Goal: Transaction & Acquisition: Book appointment/travel/reservation

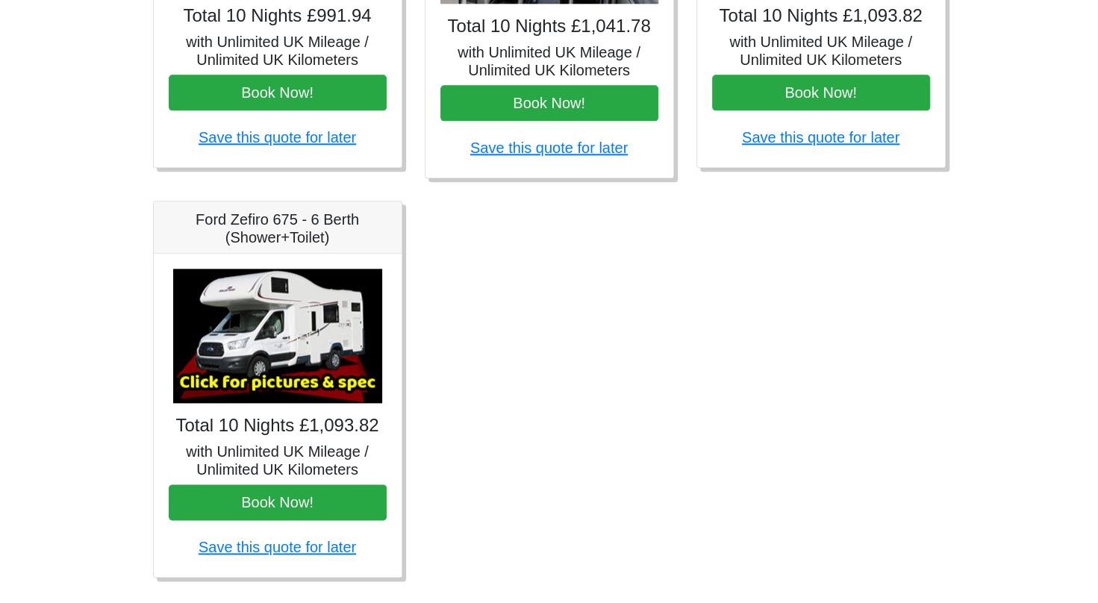
scroll to position [876, 0]
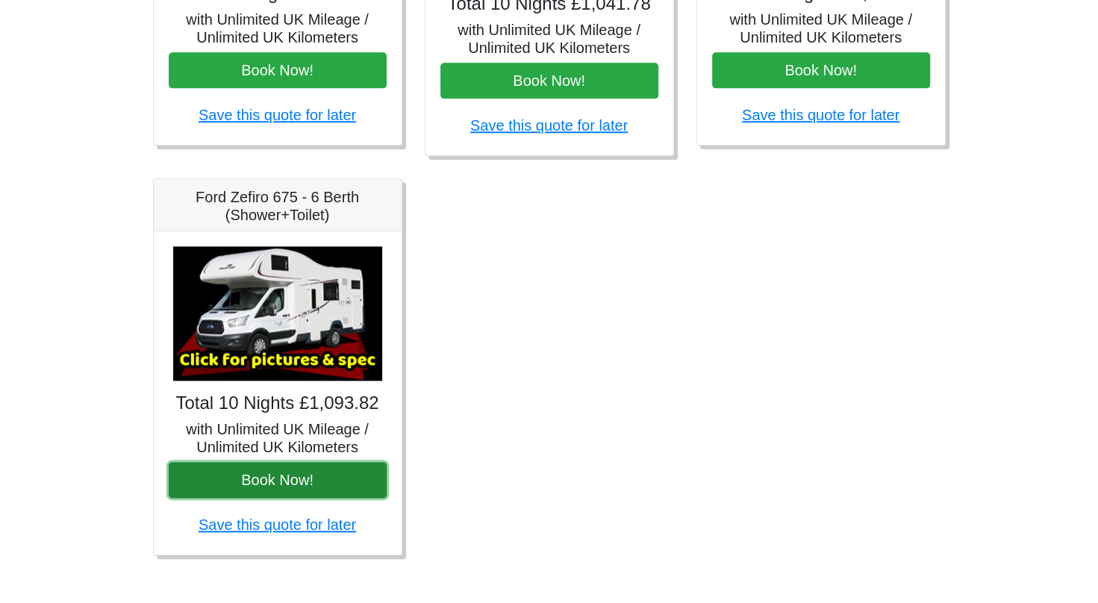
click at [330, 480] on button "Book Now!" at bounding box center [278, 480] width 218 height 36
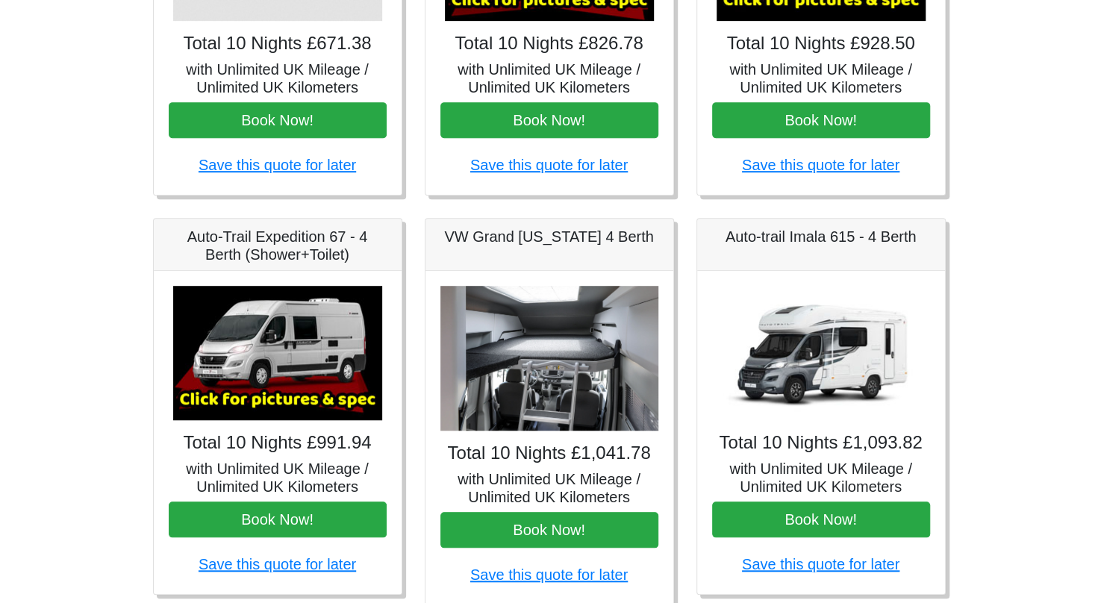
scroll to position [431, 0]
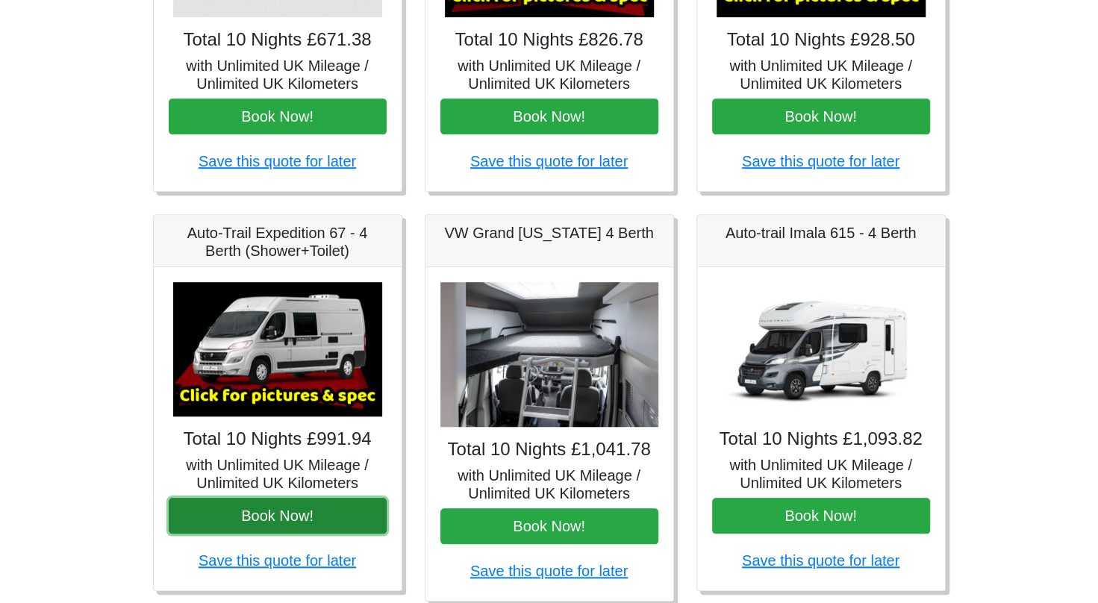
click at [274, 509] on button "Book Now!" at bounding box center [278, 516] width 218 height 36
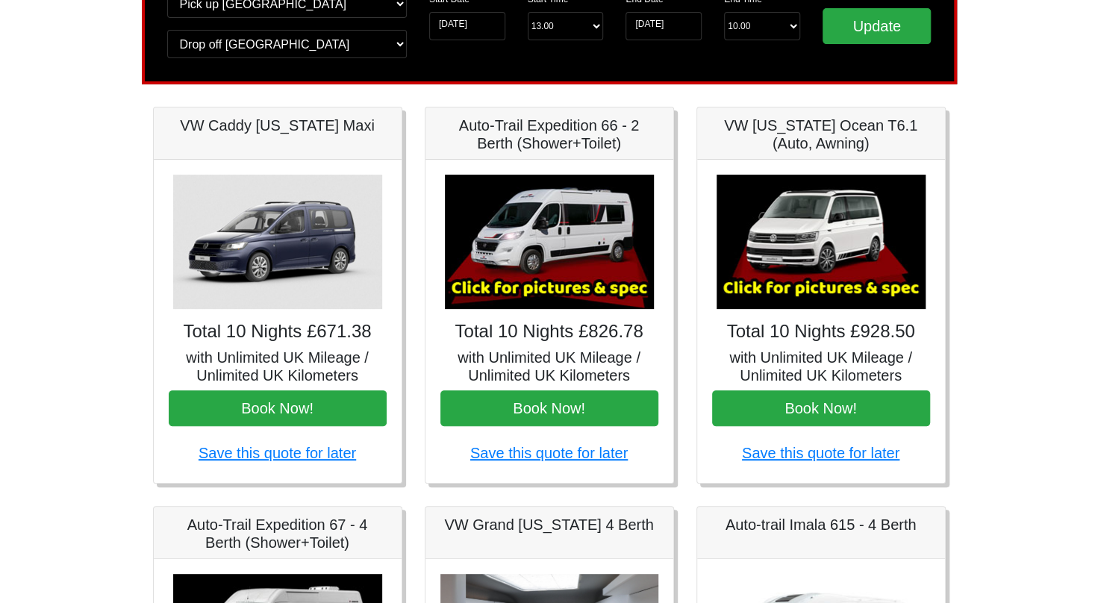
scroll to position [0, 0]
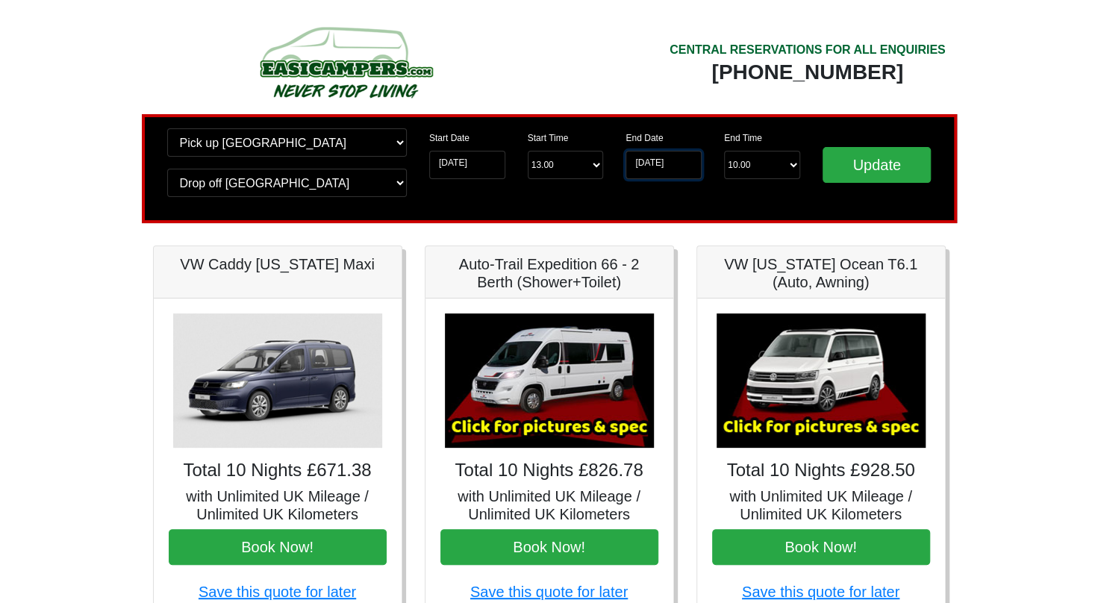
click at [666, 170] on input "[DATE]" at bounding box center [663, 165] width 76 height 28
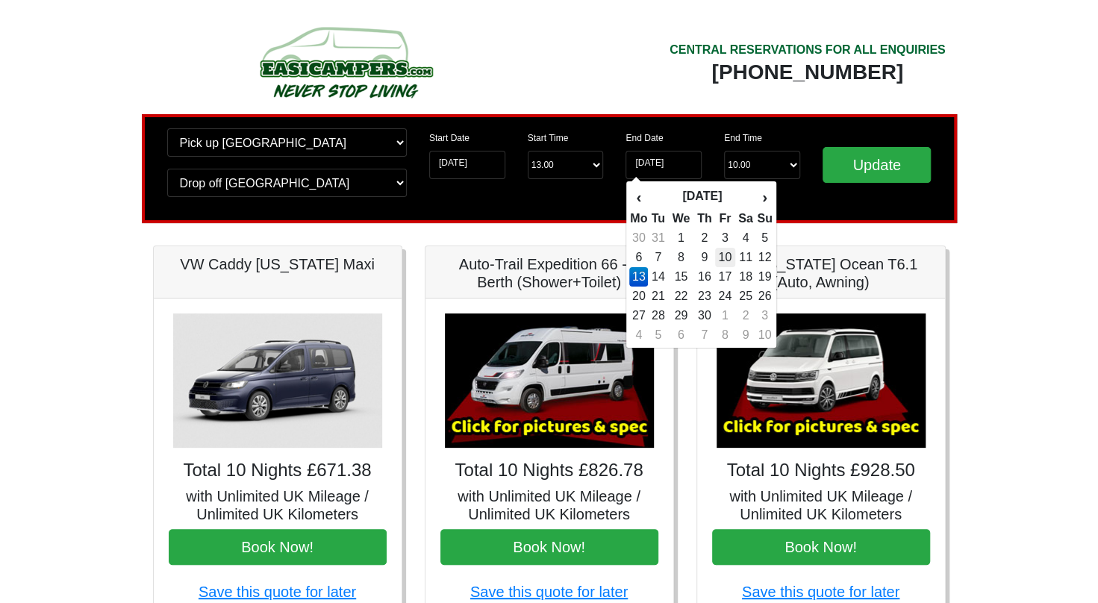
click at [730, 254] on td "10" at bounding box center [725, 257] width 20 height 19
type input "[DATE]"
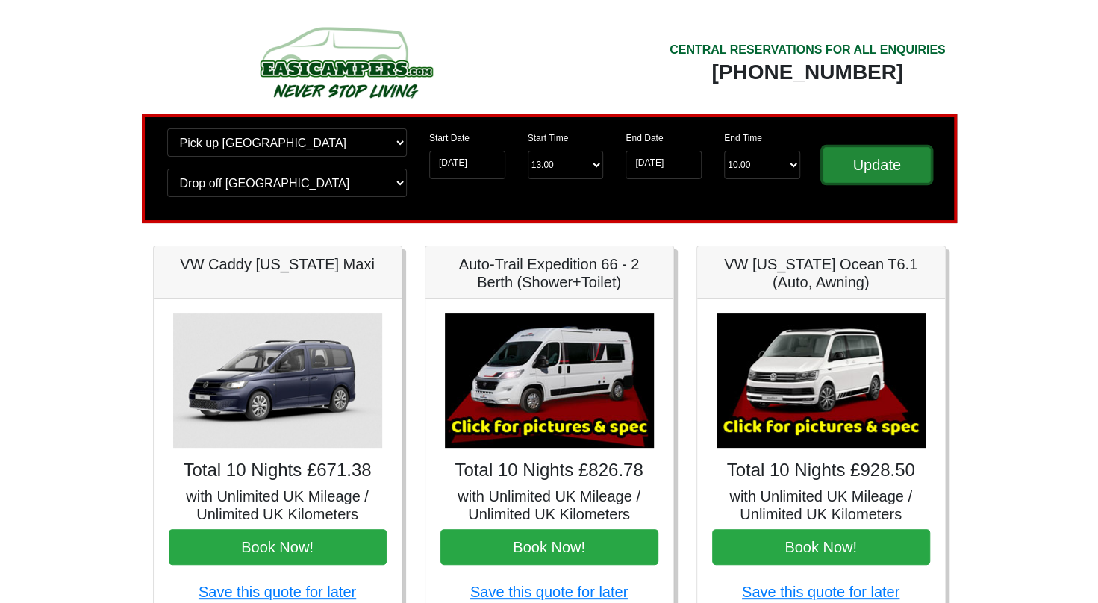
click at [883, 169] on input "Update" at bounding box center [876, 165] width 109 height 36
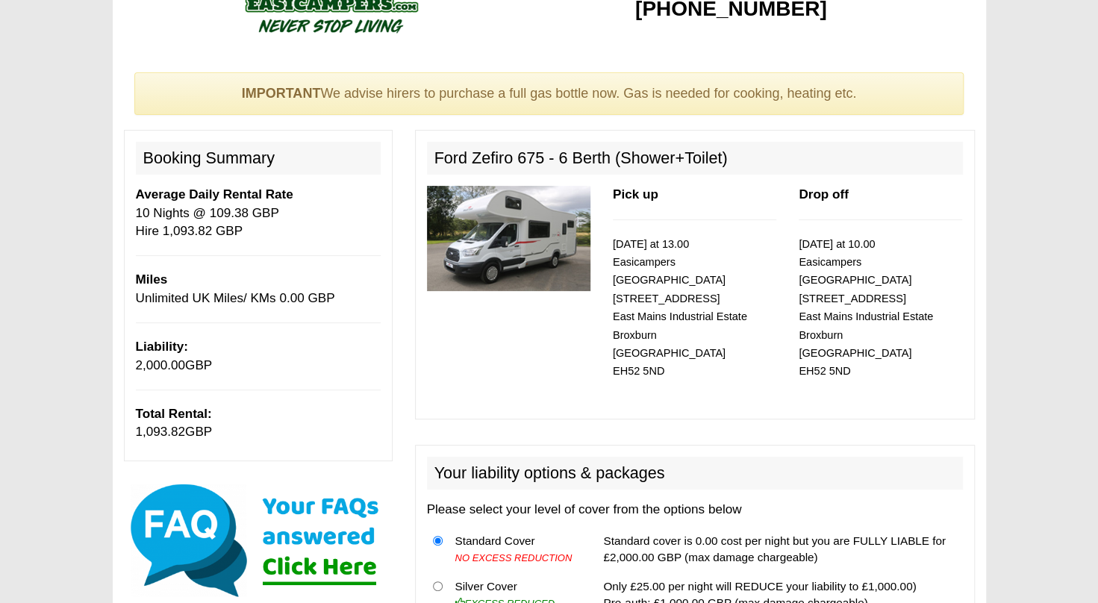
scroll to position [44, 0]
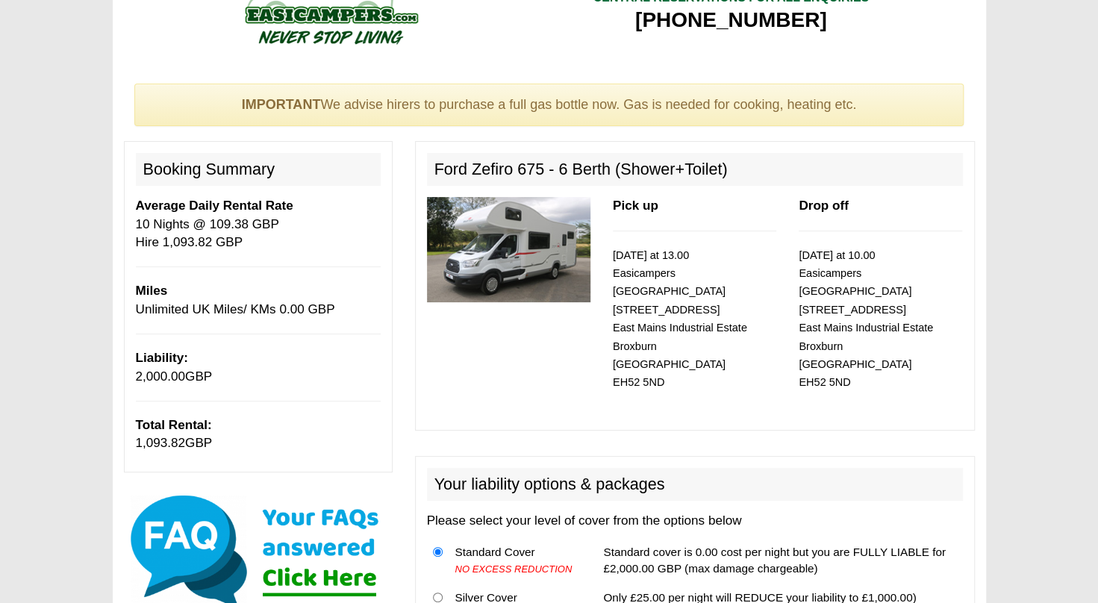
click at [492, 248] on img at bounding box center [508, 249] width 163 height 105
click at [432, 174] on h2 "Ford Zefiro 675 - 6 Berth (Shower+Toilet)" at bounding box center [695, 169] width 536 height 33
drag, startPoint x: 727, startPoint y: 170, endPoint x: 434, endPoint y: 163, distance: 294.1
click at [434, 163] on h2 "Ford Zefiro 675 - 6 Berth (Shower+Toilet)" at bounding box center [695, 169] width 536 height 33
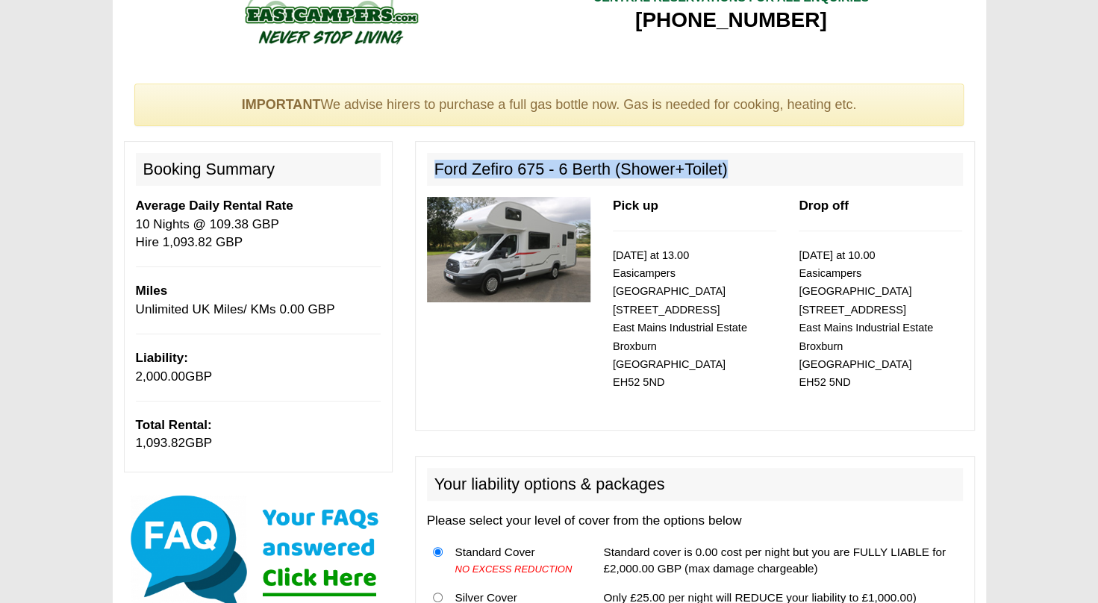
copy h2 "Ford Zefiro 675 - 6 Berth (Shower+Toilet)"
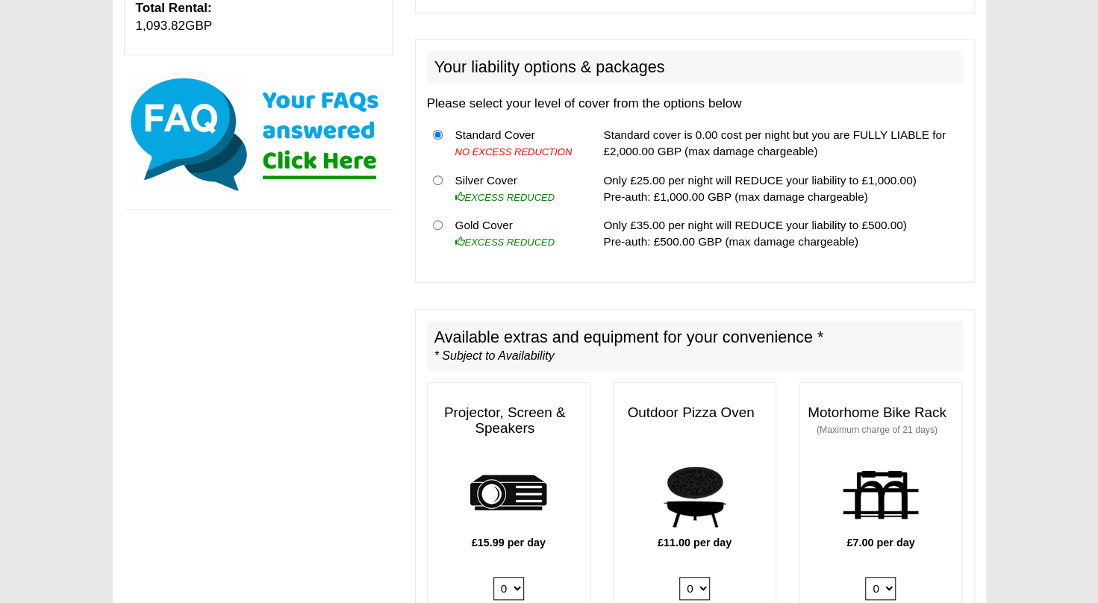
scroll to position [481, 0]
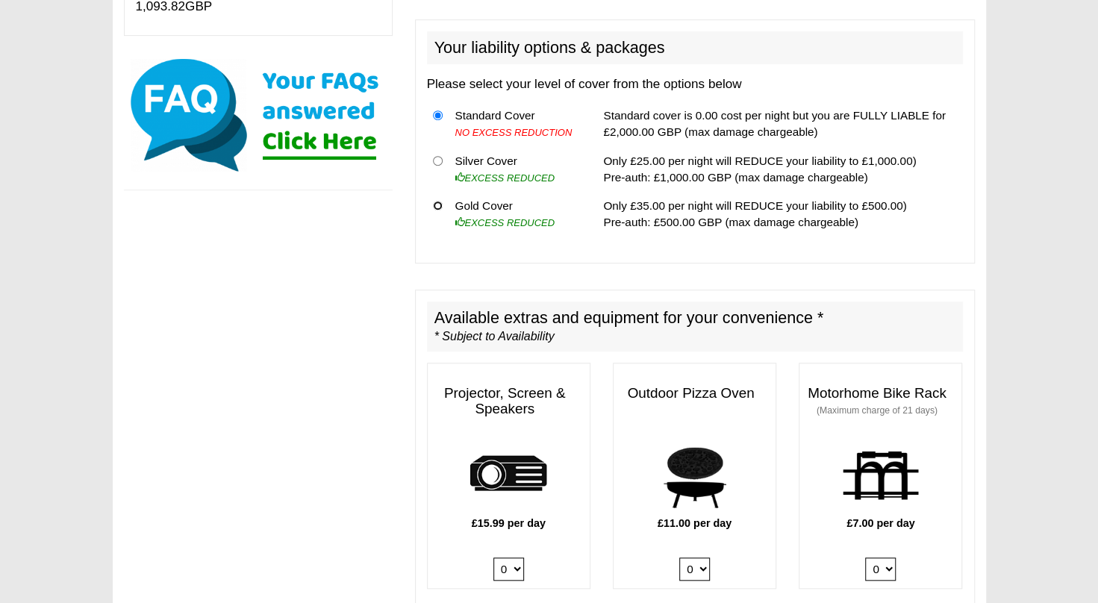
click at [436, 201] on input "radio" at bounding box center [438, 206] width 10 height 10
radio input "true"
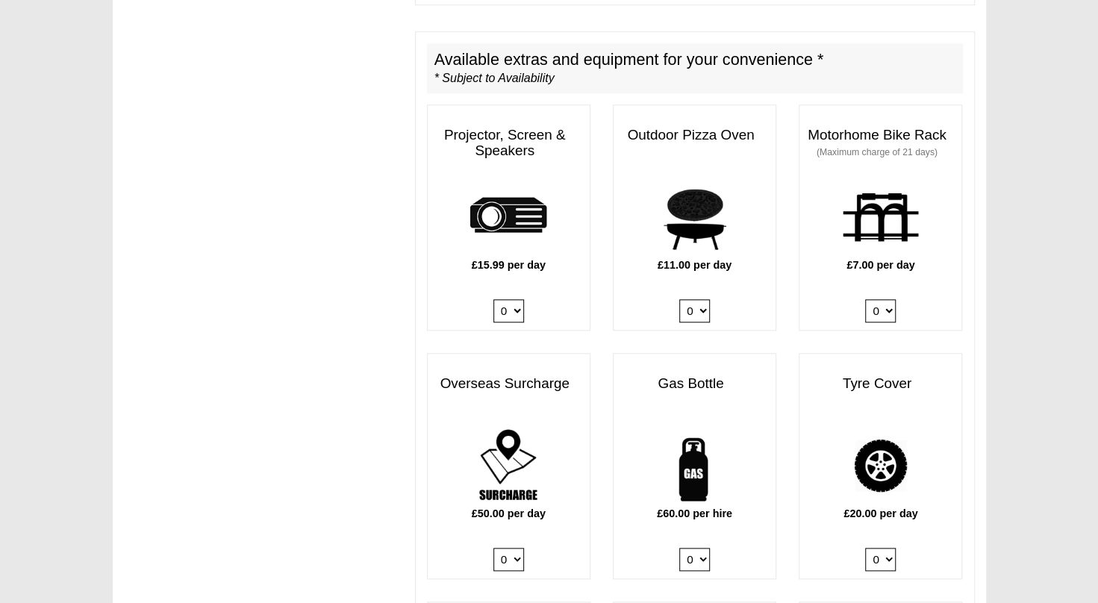
scroll to position [744, 0]
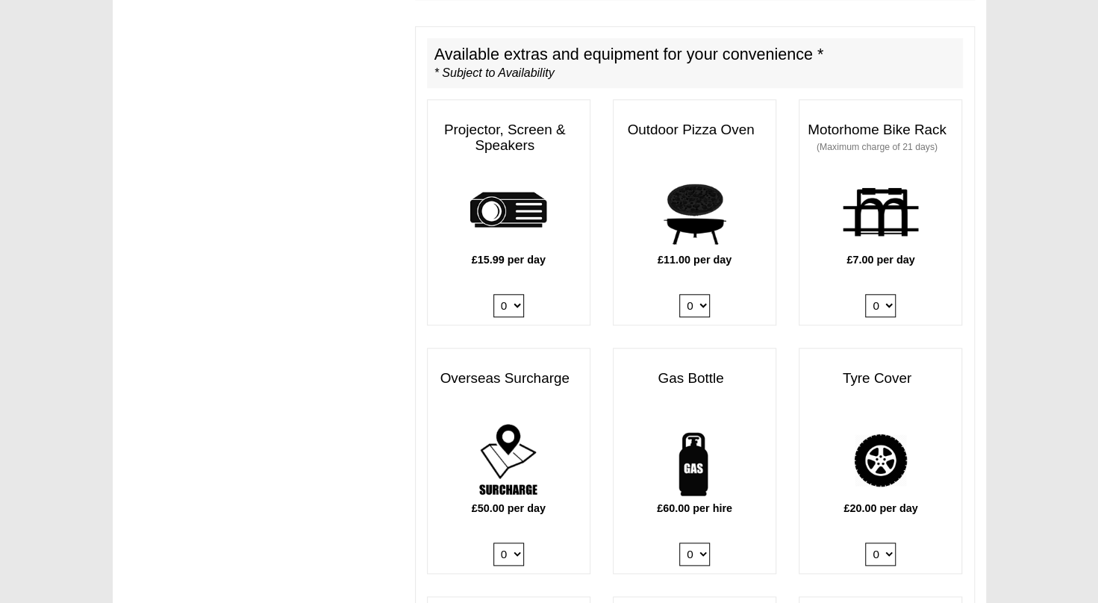
click at [519, 294] on select "0 1" at bounding box center [508, 305] width 31 height 23
click at [535, 284] on div "£15.99 per day 0 1" at bounding box center [509, 248] width 162 height 154
click at [516, 294] on select "0 1" at bounding box center [508, 305] width 31 height 23
select select "Projector x QTY 1 @ 15.99 GBP per day."
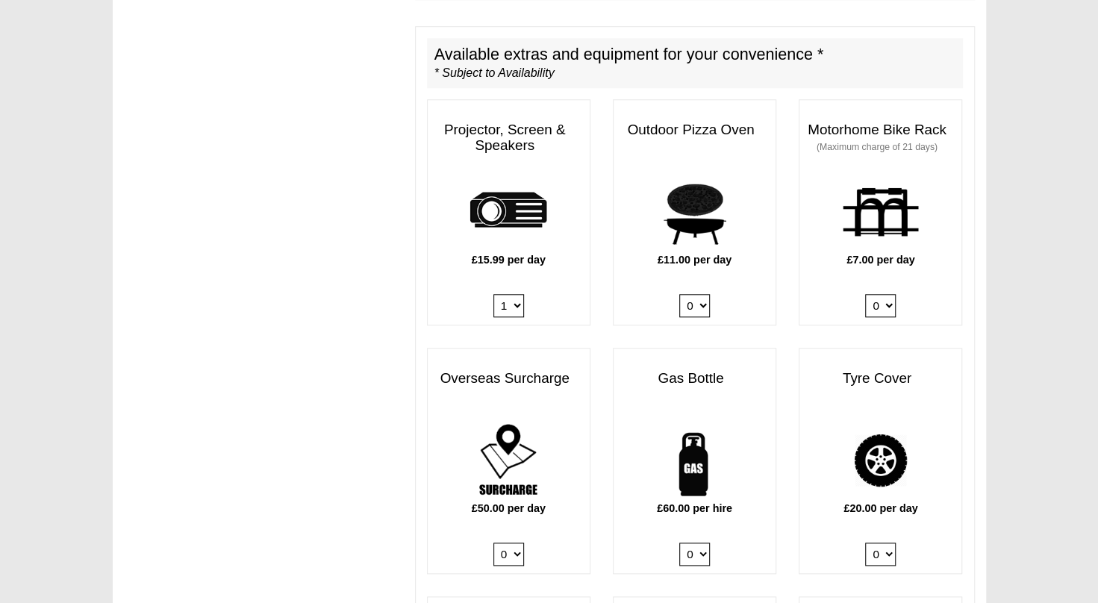
click at [493, 294] on select "0 1" at bounding box center [508, 305] width 31 height 23
click at [877, 294] on select "0 1" at bounding box center [880, 305] width 31 height 23
select select "Motorhome Bike Rack x QTY 1 @ 7.00 GBP per day."
click at [865, 294] on select "0 1" at bounding box center [880, 305] width 31 height 23
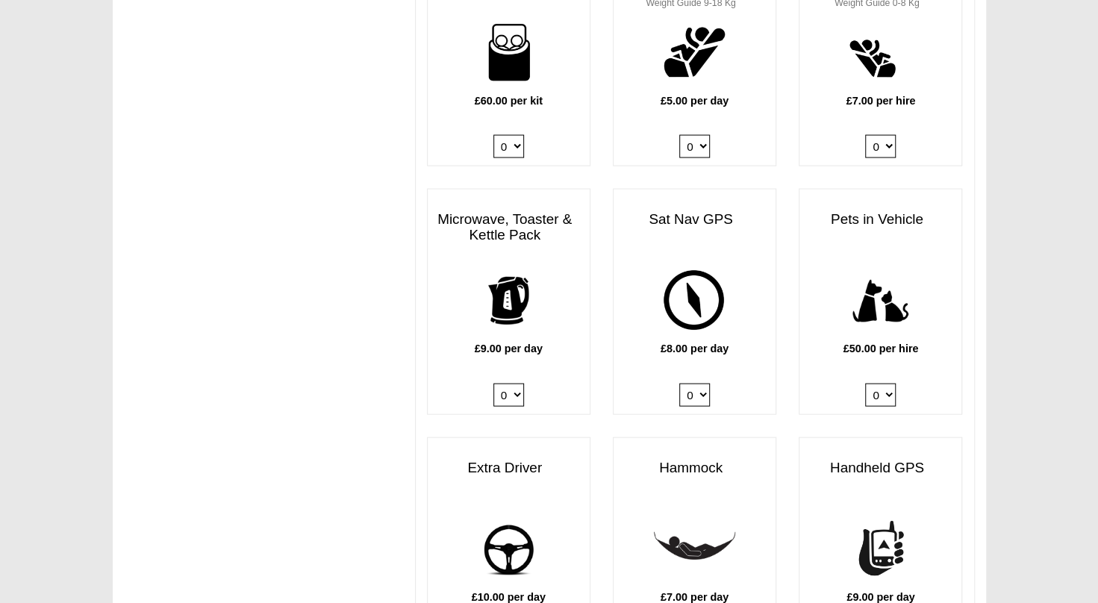
scroll to position [1673, 0]
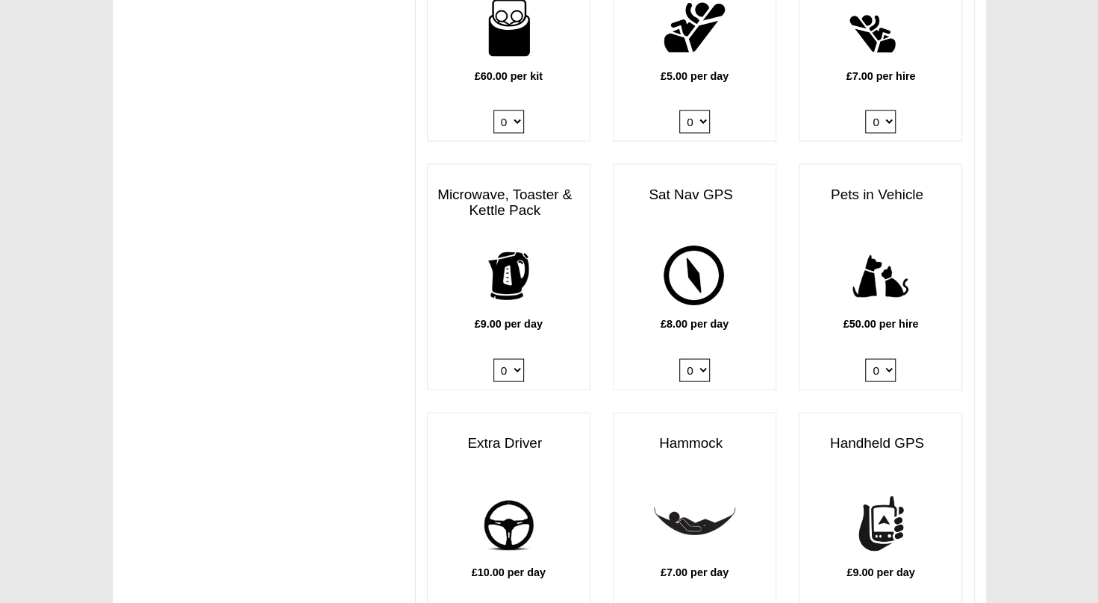
click at [885, 359] on select "0 1" at bounding box center [880, 370] width 31 height 23
select select "Pets in vehicle @ 50.00 GBP per hire"
click at [865, 359] on select "0 1" at bounding box center [880, 370] width 31 height 23
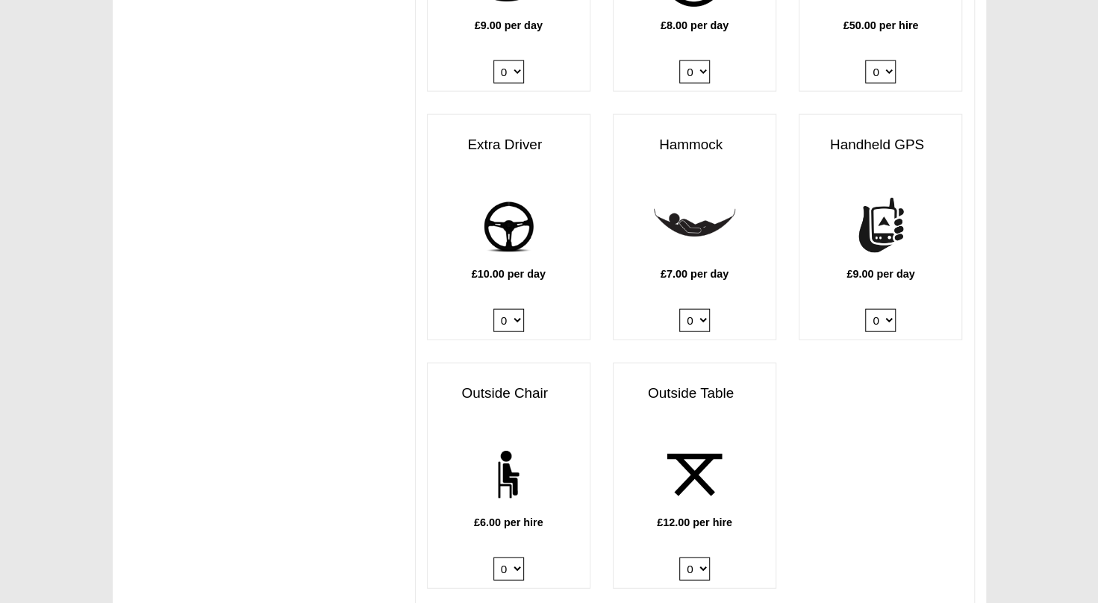
scroll to position [1974, 0]
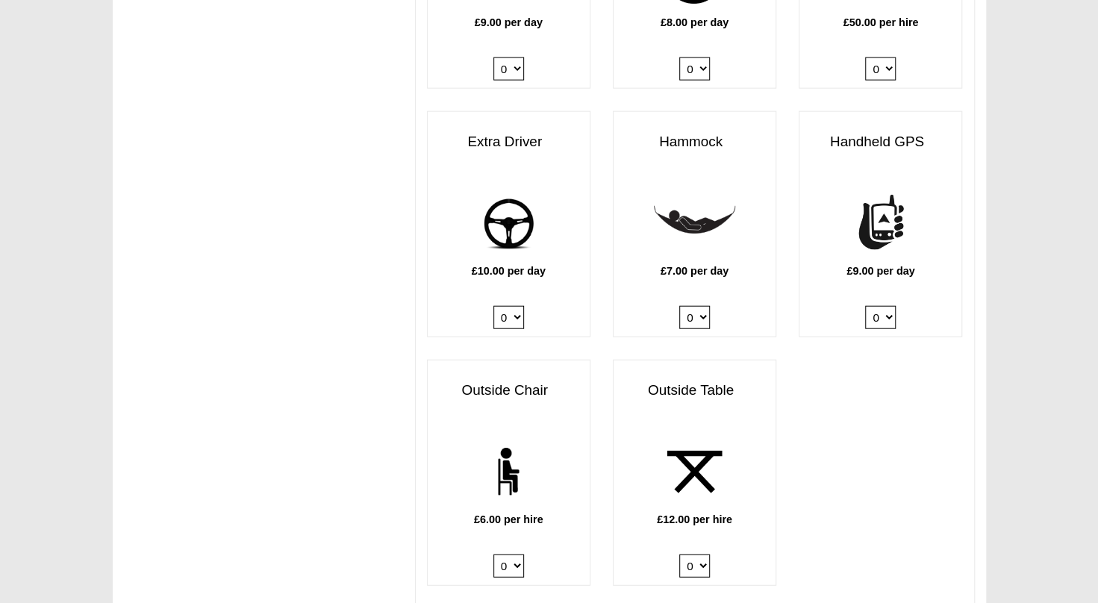
click at [512, 306] on select "0 1" at bounding box center [508, 317] width 31 height 23
select select "Extra Driver x QTY 1 @ 10.00 GBP per day."
click at [493, 306] on select "0 1" at bounding box center [508, 317] width 31 height 23
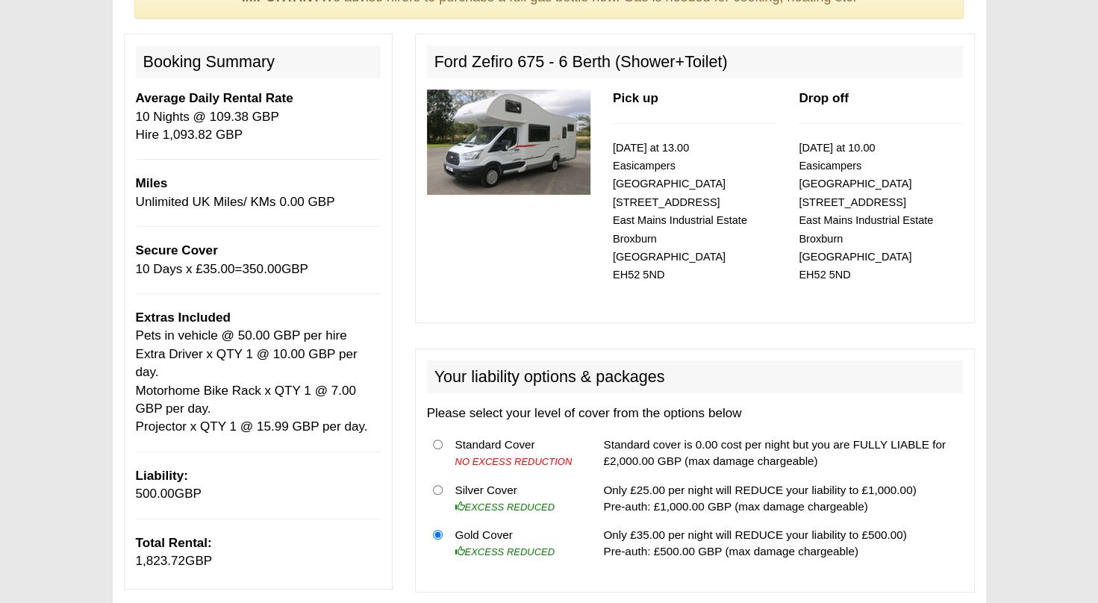
scroll to position [154, 0]
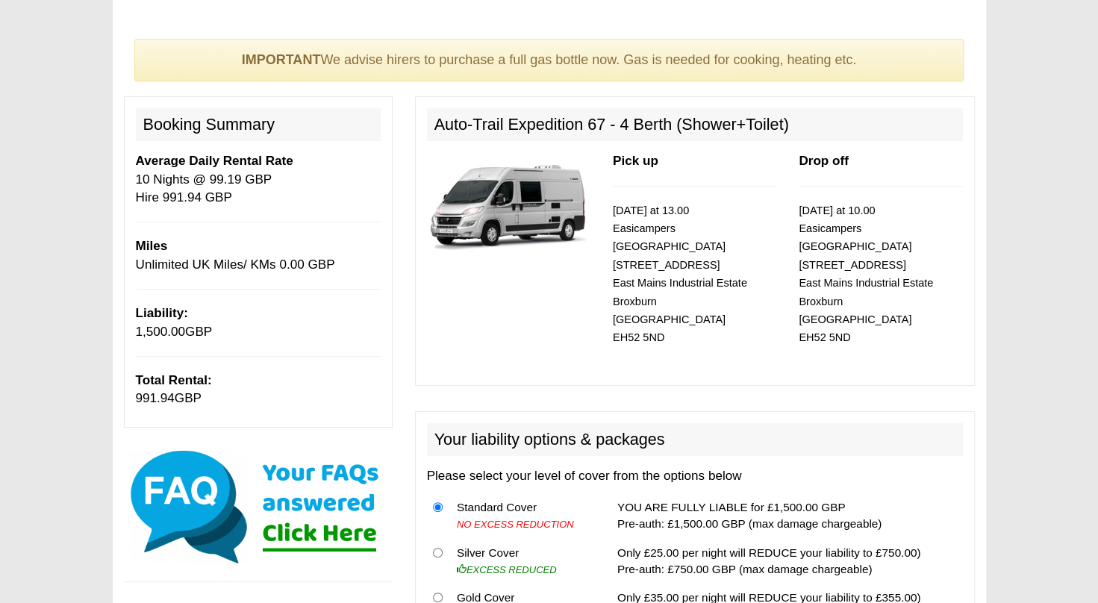
scroll to position [91, 0]
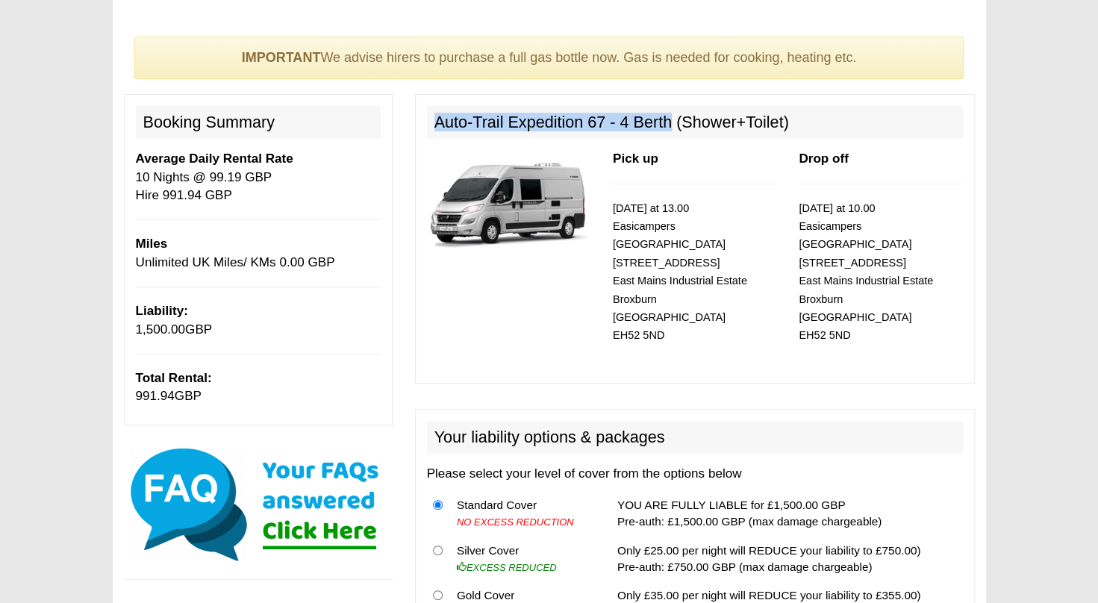
drag, startPoint x: 436, startPoint y: 119, endPoint x: 667, endPoint y: 123, distance: 231.3
click at [667, 123] on h2 "Auto-Trail Expedition 67 - 4 Berth (Shower+Toilet)" at bounding box center [695, 122] width 536 height 33
copy h2 "Auto-Trail Expedition 67 - 4 Berth"
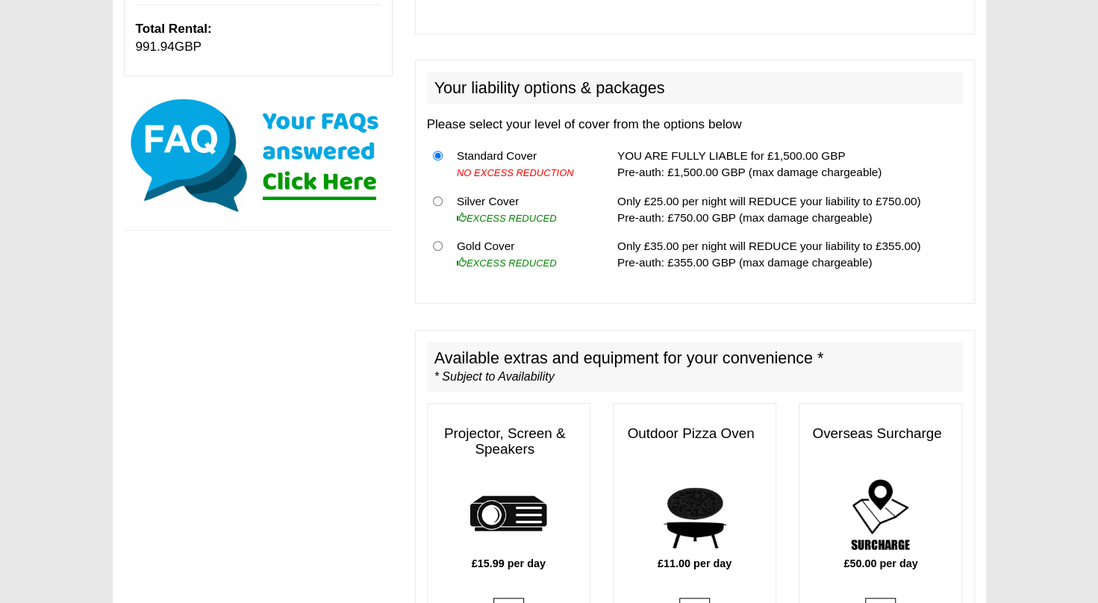
scroll to position [445, 0]
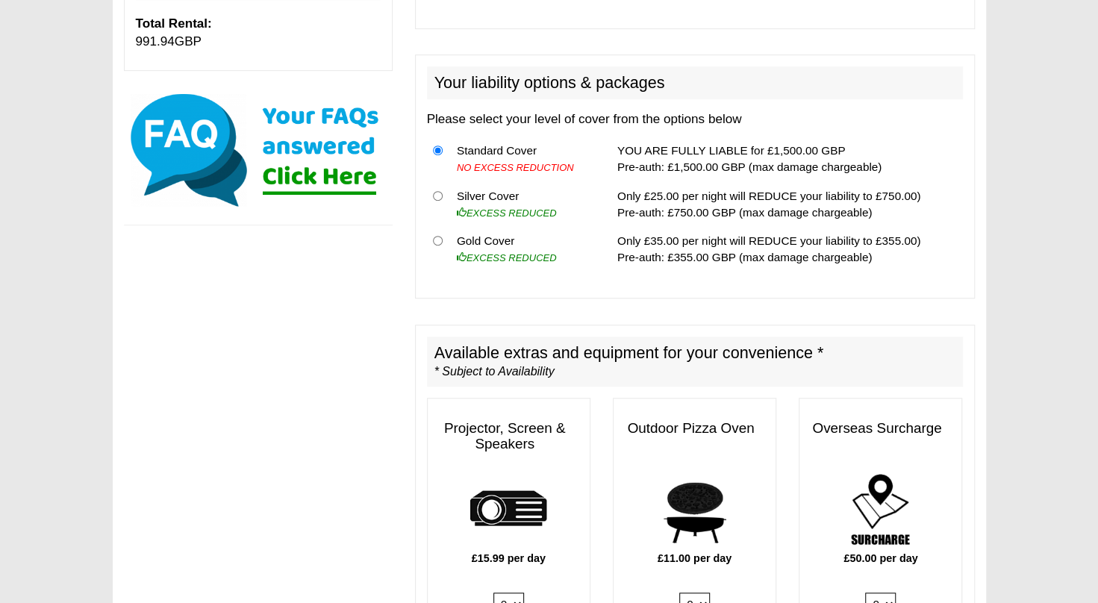
click at [431, 227] on th at bounding box center [439, 249] width 24 height 45
click at [434, 236] on input "radio" at bounding box center [438, 241] width 10 height 10
radio input "true"
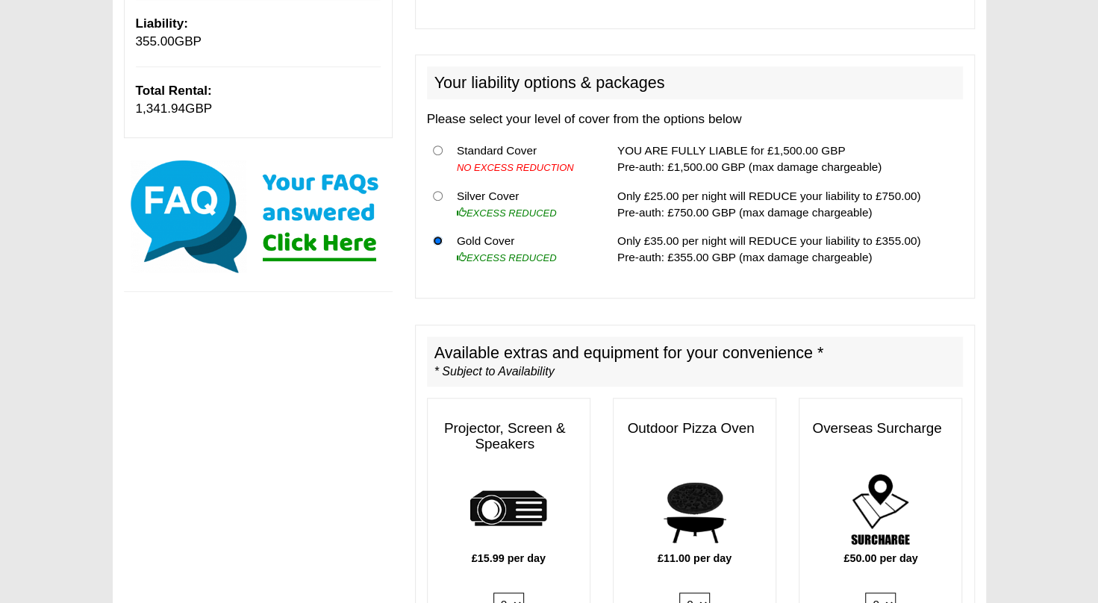
scroll to position [512, 0]
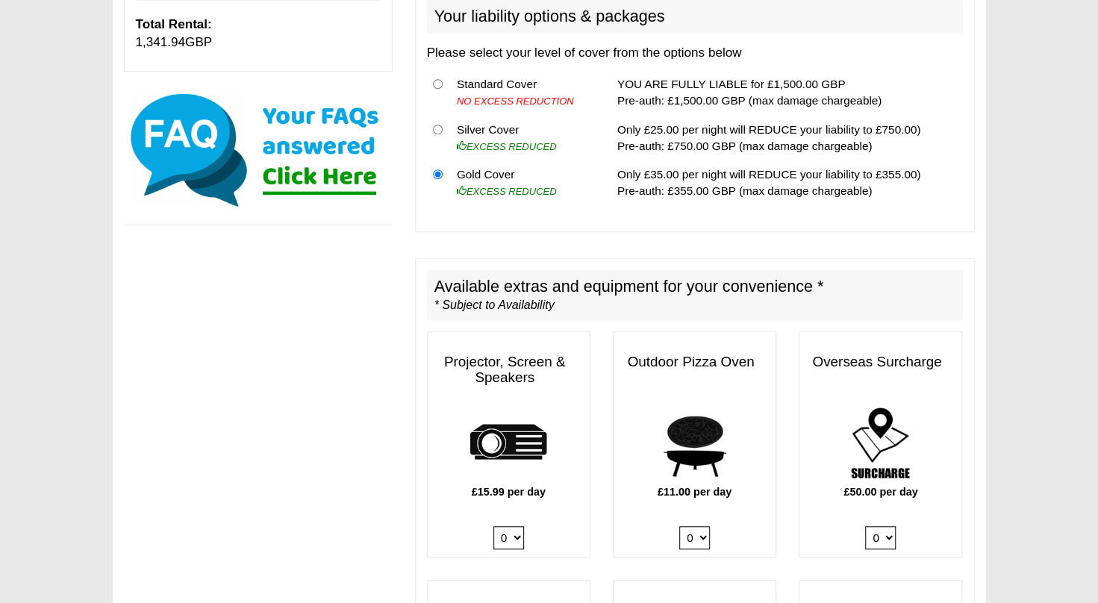
click at [504, 526] on select "0 1" at bounding box center [508, 537] width 31 height 23
select select "Projector x QTY 1 @ 15.99 GBP per day."
click at [493, 526] on select "0 1" at bounding box center [508, 537] width 31 height 23
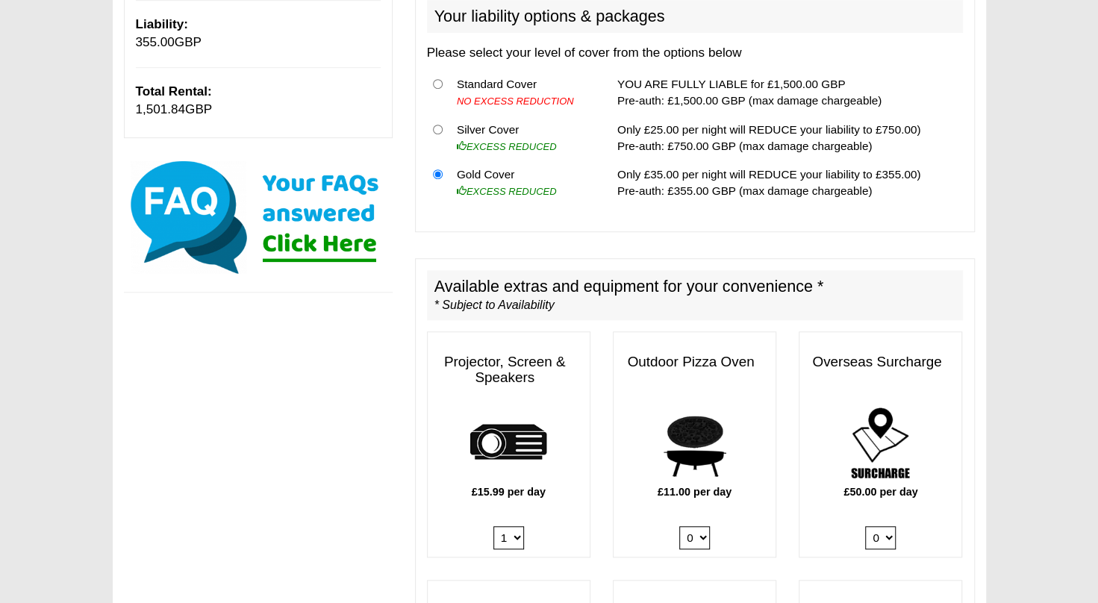
scroll to position [579, 0]
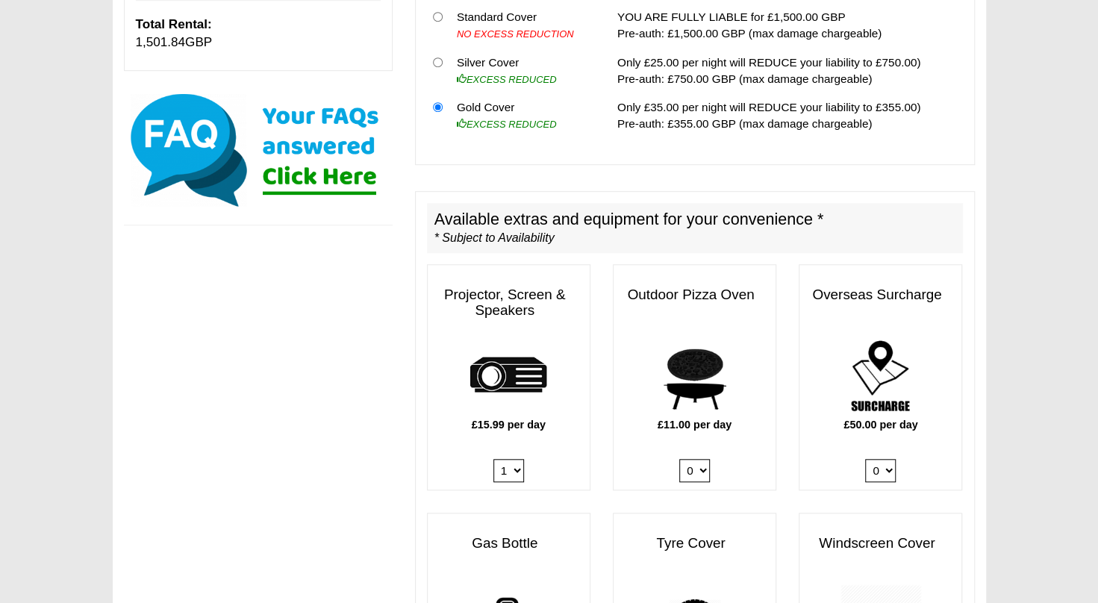
click at [496, 459] on select "0 1" at bounding box center [508, 470] width 31 height 23
select select
click at [493, 482] on select "0 1" at bounding box center [508, 470] width 31 height 23
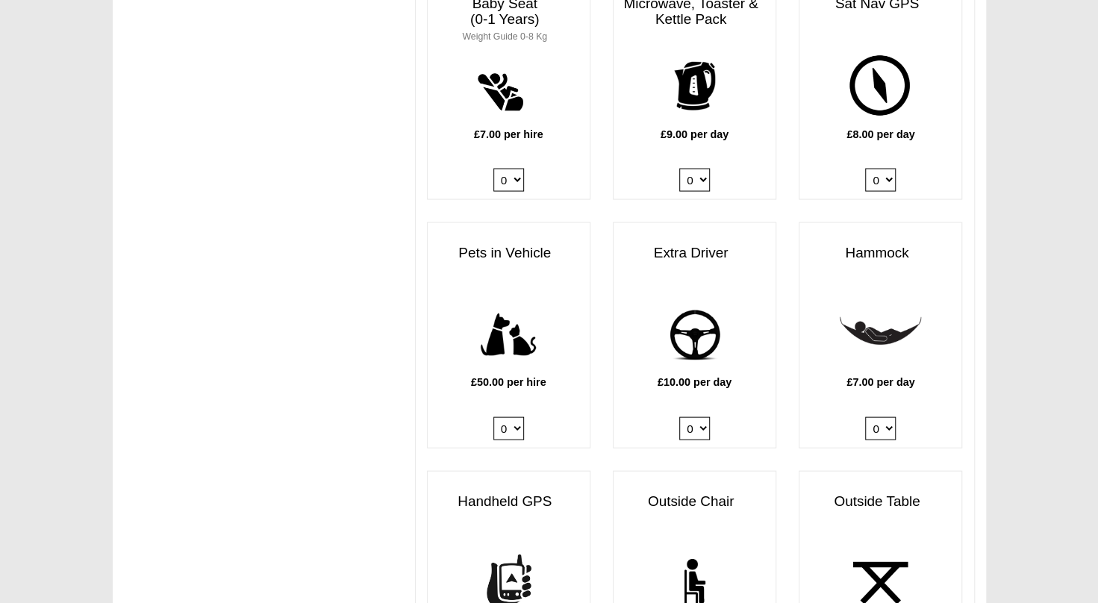
scroll to position [1623, 0]
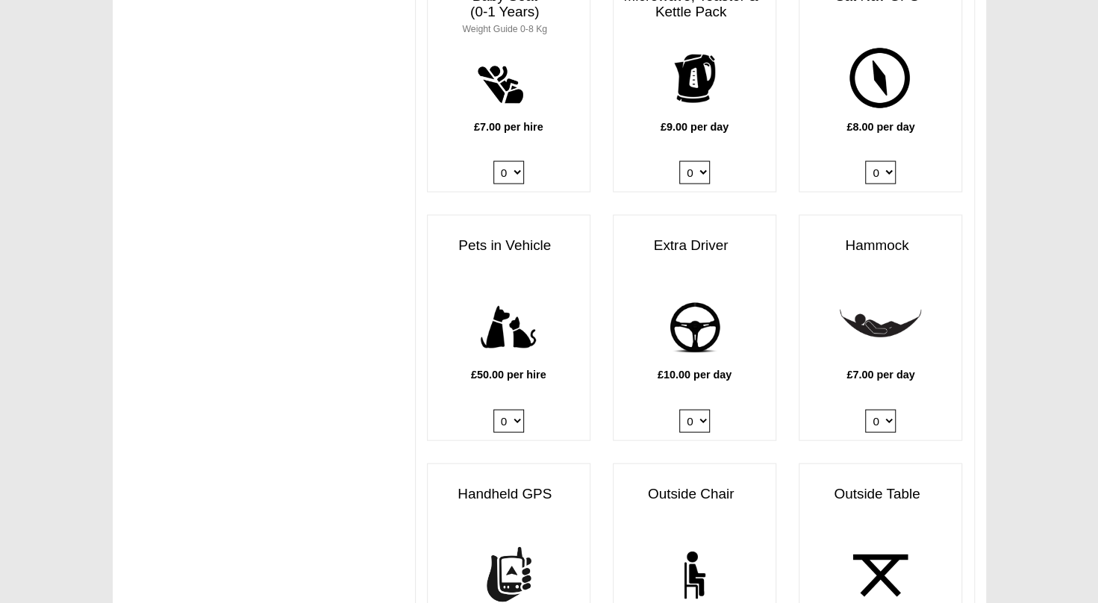
click at [515, 409] on select "0 1" at bounding box center [508, 420] width 31 height 23
select select "Pets in vehicle @ 50.00 GBP per hire"
click at [493, 409] on select "0 1" at bounding box center [508, 420] width 31 height 23
click at [702, 409] on select "0 1" at bounding box center [694, 420] width 31 height 23
select select "Extra Driver x QTY 1 @ 10.00 GBP per day."
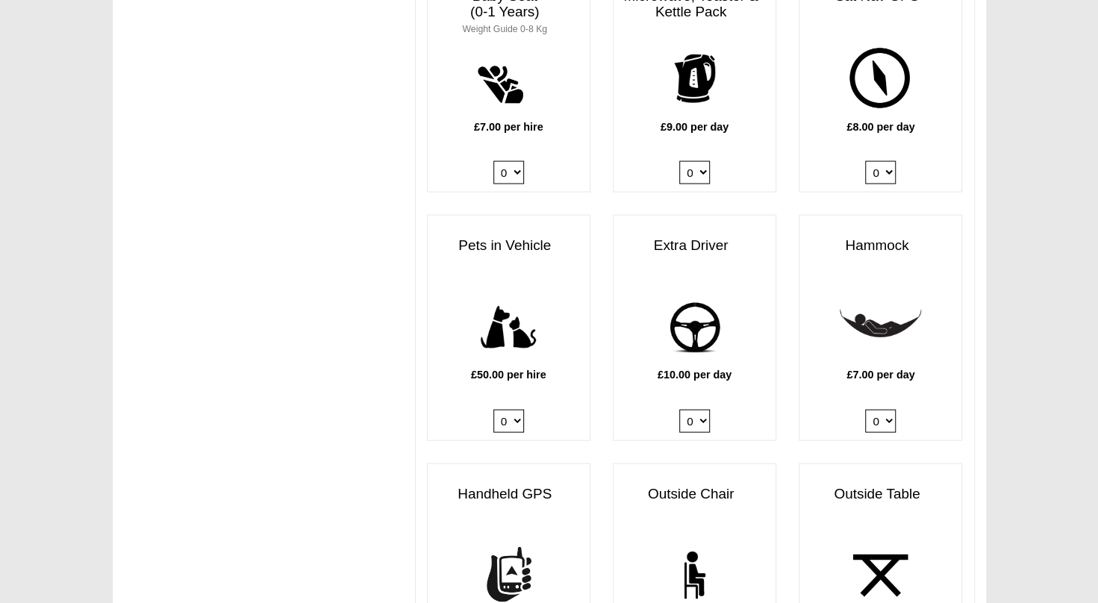
click at [679, 409] on select "0 1" at bounding box center [694, 420] width 31 height 23
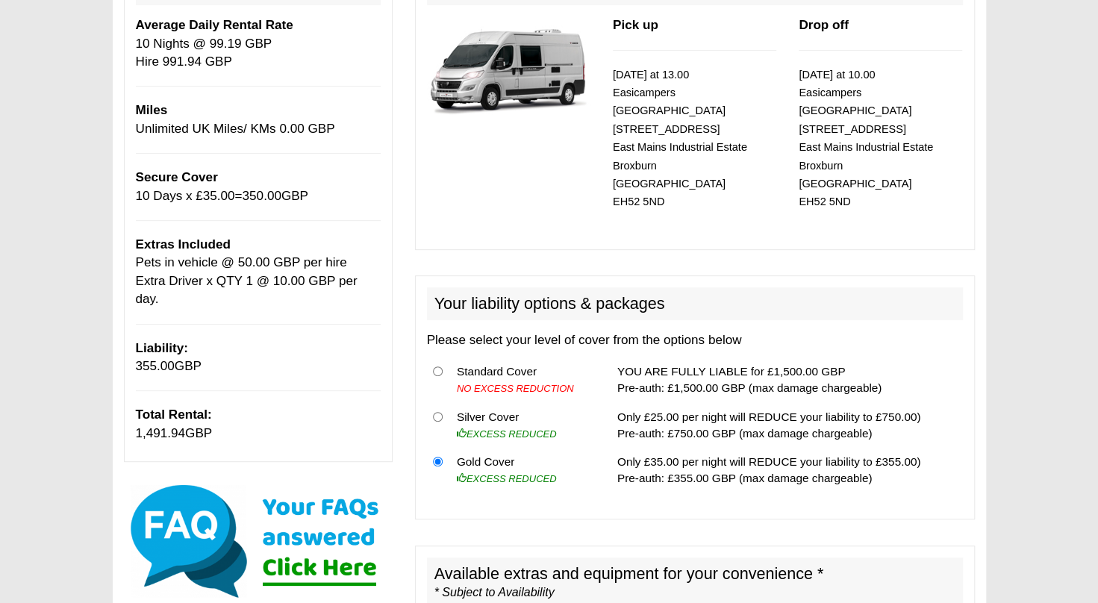
scroll to position [0, 0]
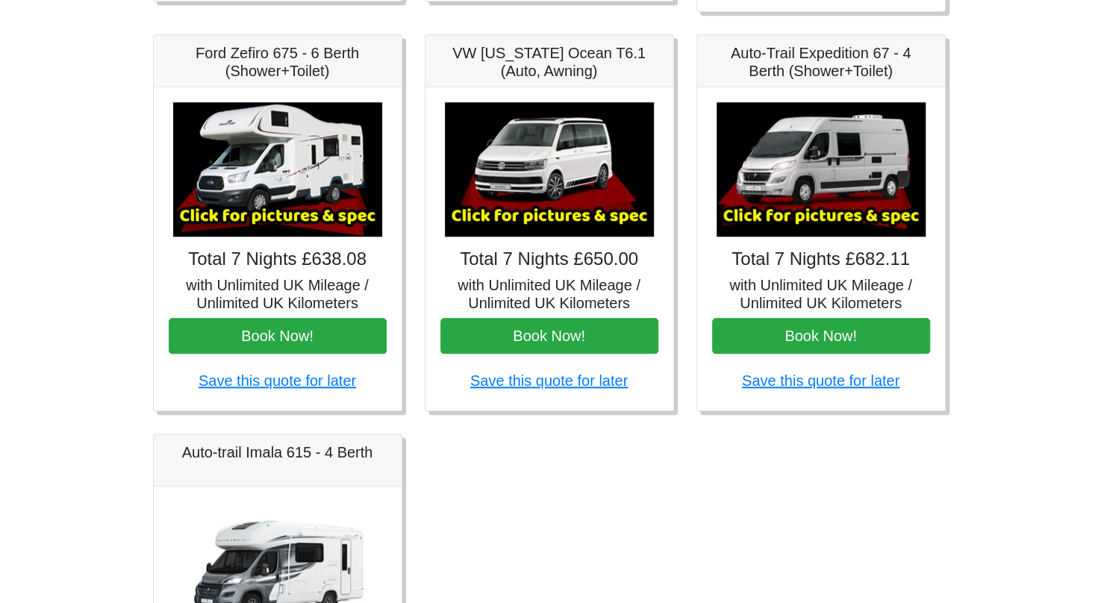
scroll to position [618, 0]
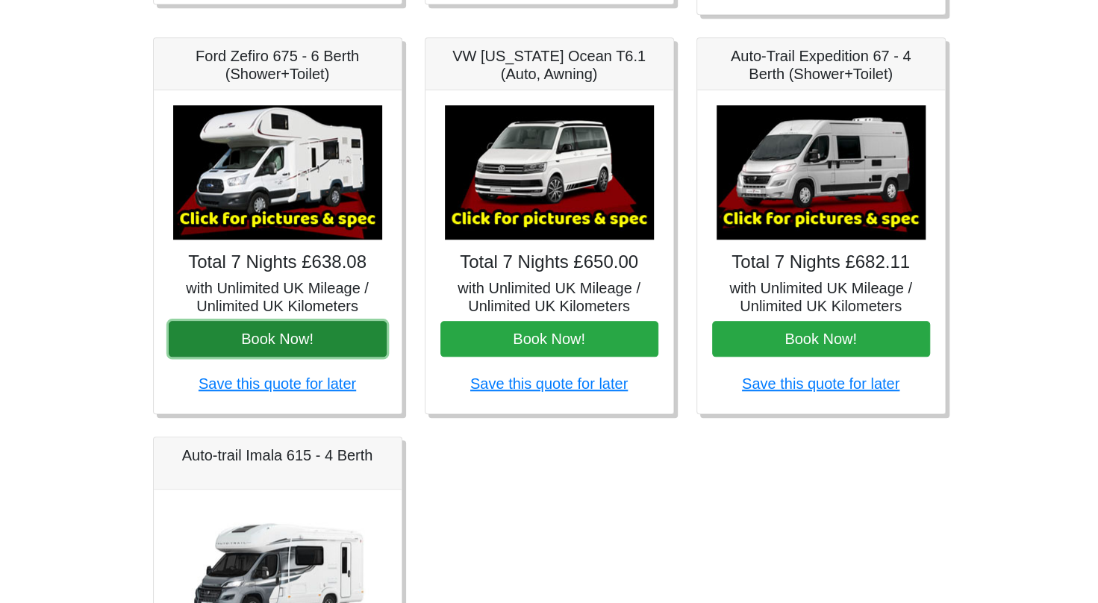
click at [284, 342] on button "Book Now!" at bounding box center [278, 339] width 218 height 36
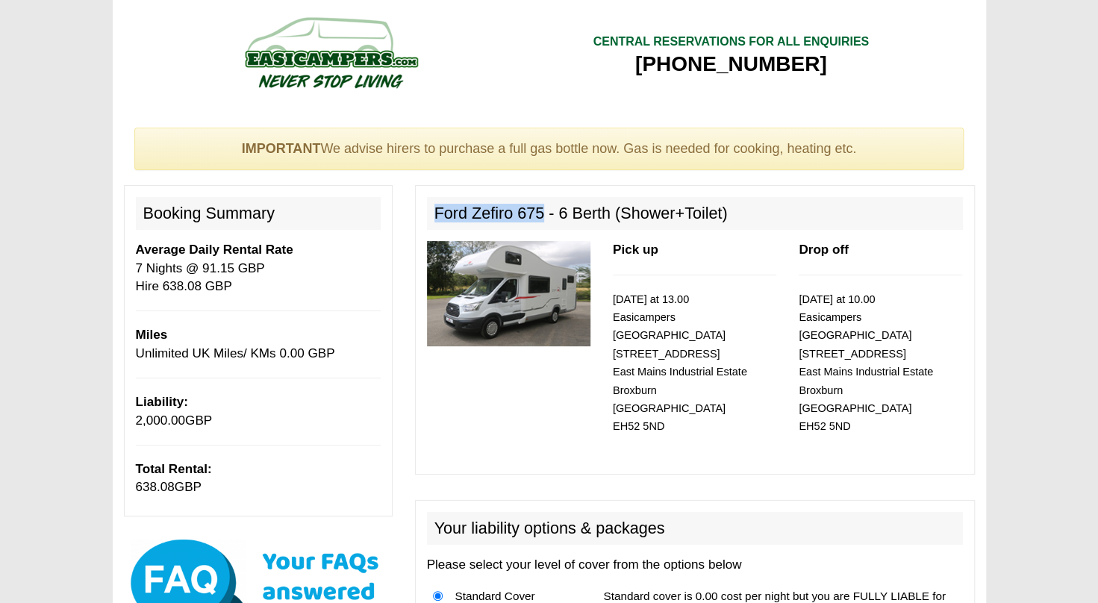
drag, startPoint x: 436, startPoint y: 213, endPoint x: 543, endPoint y: 213, distance: 106.7
click at [543, 213] on h2 "Ford Zefiro 675 - 6 Berth (Shower+Toilet)" at bounding box center [695, 213] width 536 height 33
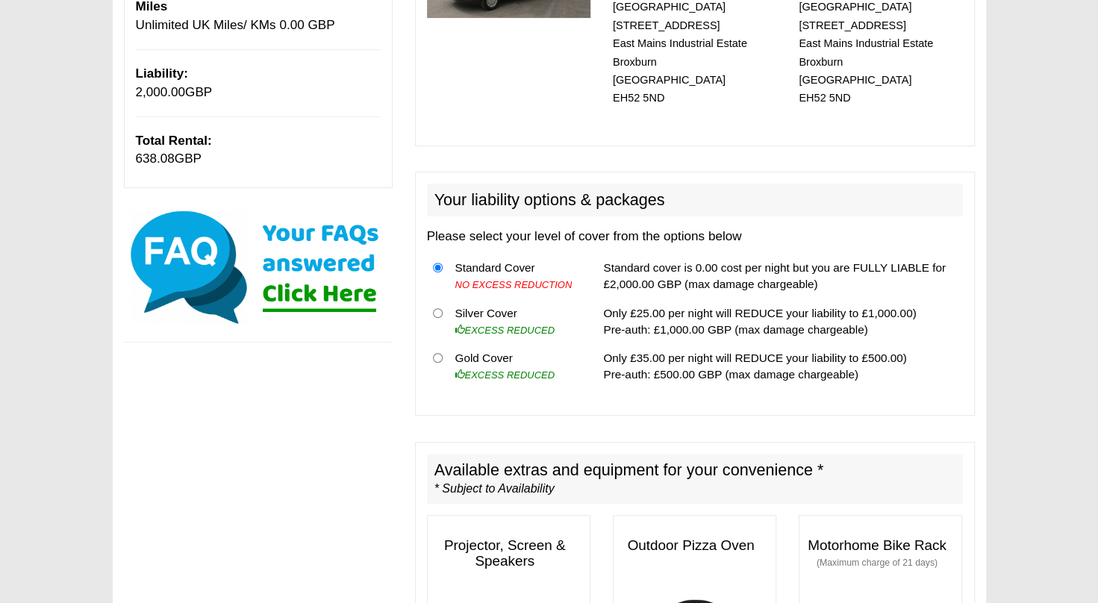
scroll to position [345, 0]
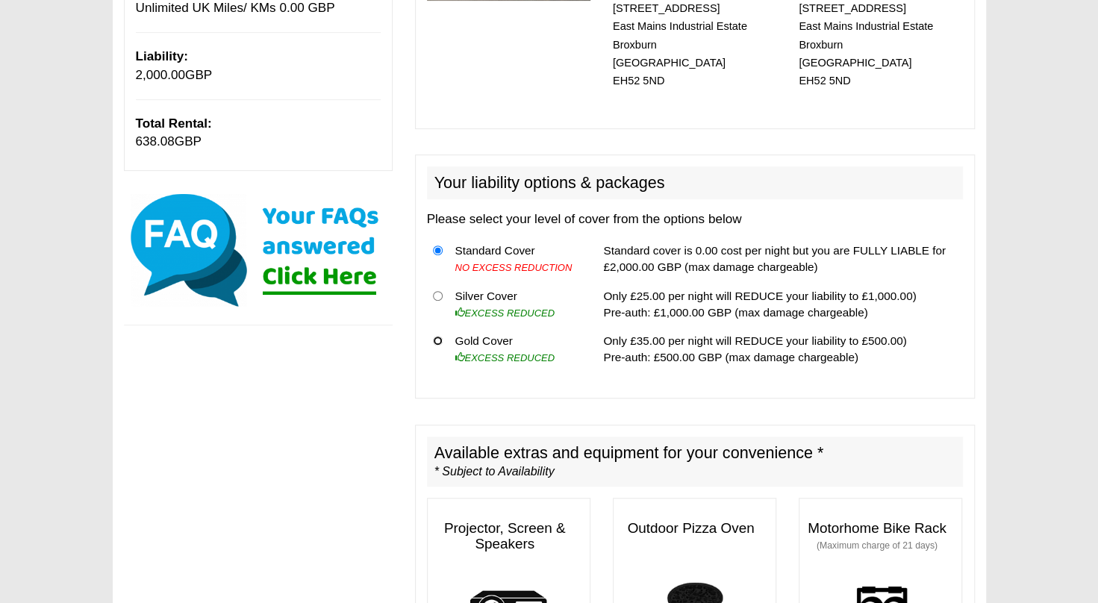
click at [441, 336] on input "radio" at bounding box center [438, 341] width 10 height 10
radio input "true"
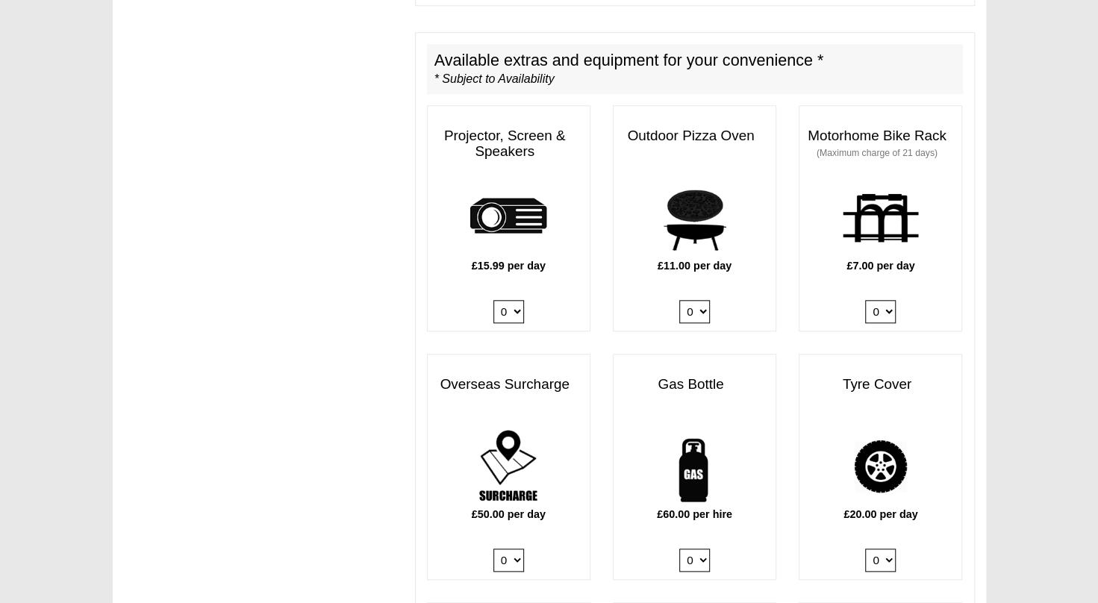
scroll to position [746, 0]
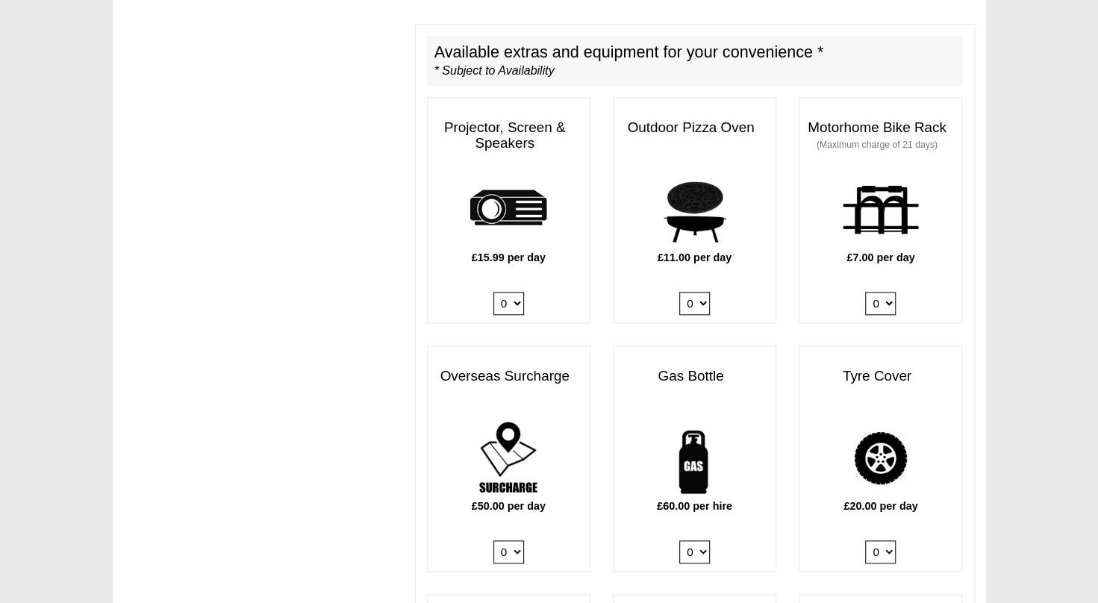
click at [888, 292] on select "0 1" at bounding box center [880, 303] width 31 height 23
select select "Motorhome Bike Rack x QTY 1 @ 7.00 GBP per day."
click at [865, 292] on select "0 1" at bounding box center [880, 303] width 31 height 23
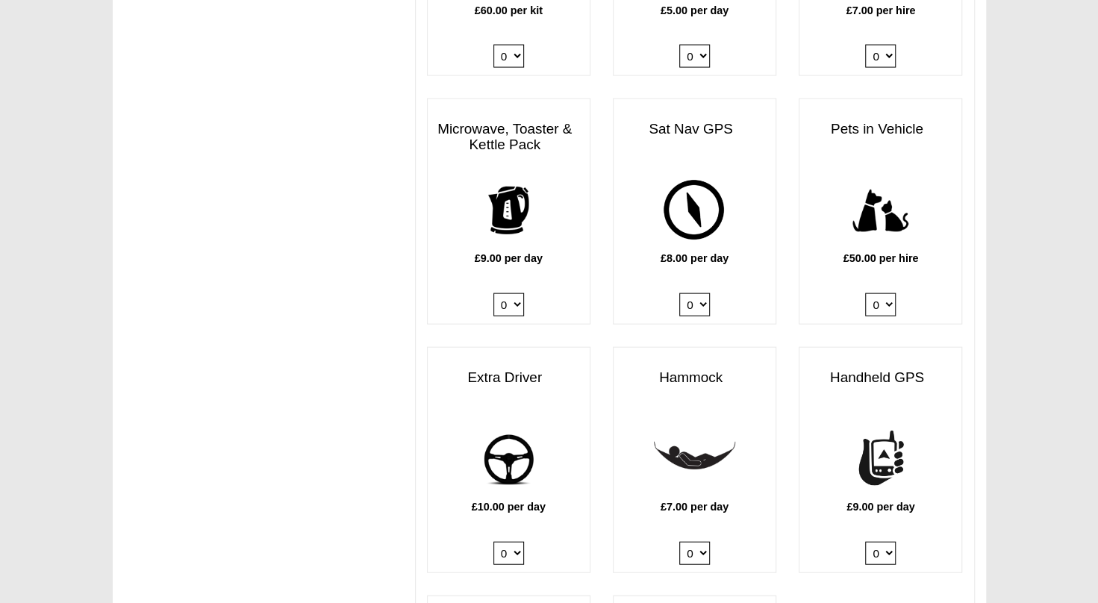
scroll to position [1752, 0]
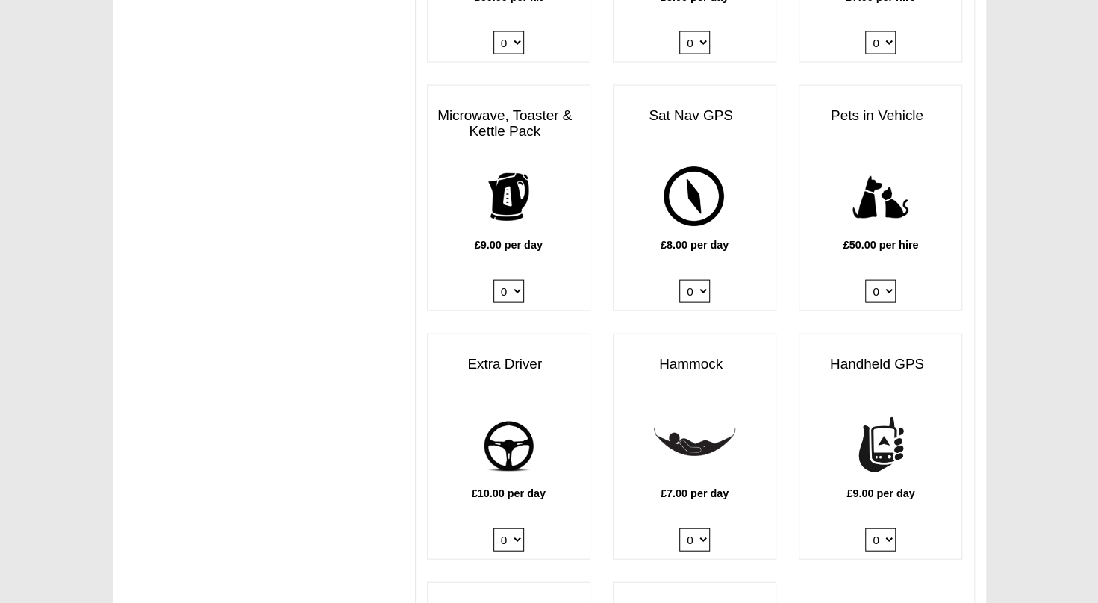
click at [880, 280] on select "0 1" at bounding box center [880, 291] width 31 height 23
select select "Pets in vehicle @ 50.00 GBP per hire"
click at [865, 280] on select "0 1" at bounding box center [880, 291] width 31 height 23
click at [507, 528] on select "0 1" at bounding box center [508, 539] width 31 height 23
select select "Extra Driver x QTY 1 @ 10.00 GBP per day."
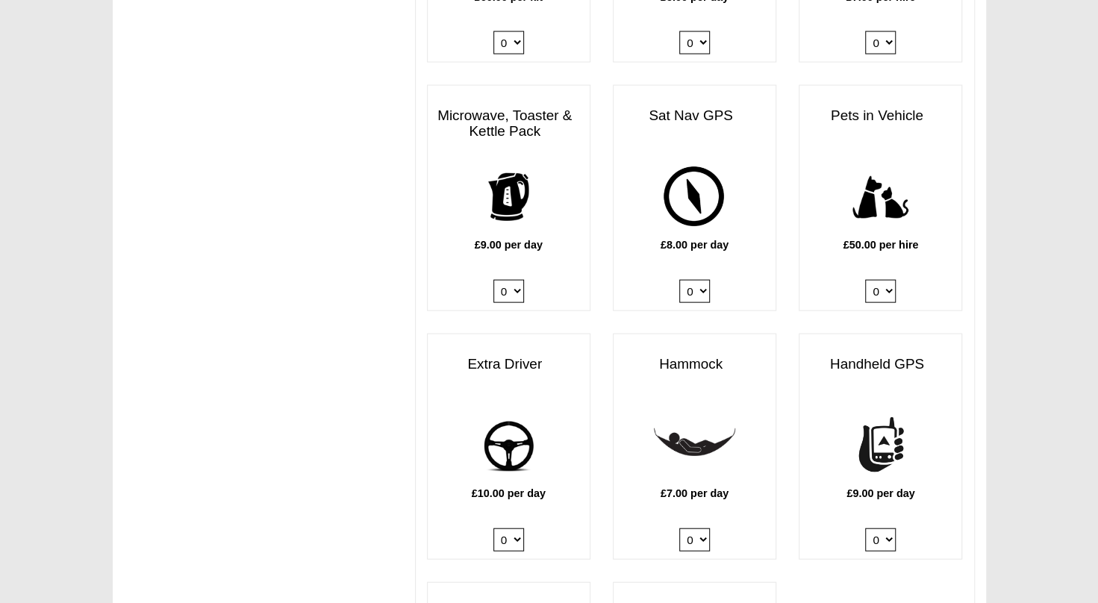
click at [493, 528] on select "0 1" at bounding box center [508, 539] width 31 height 23
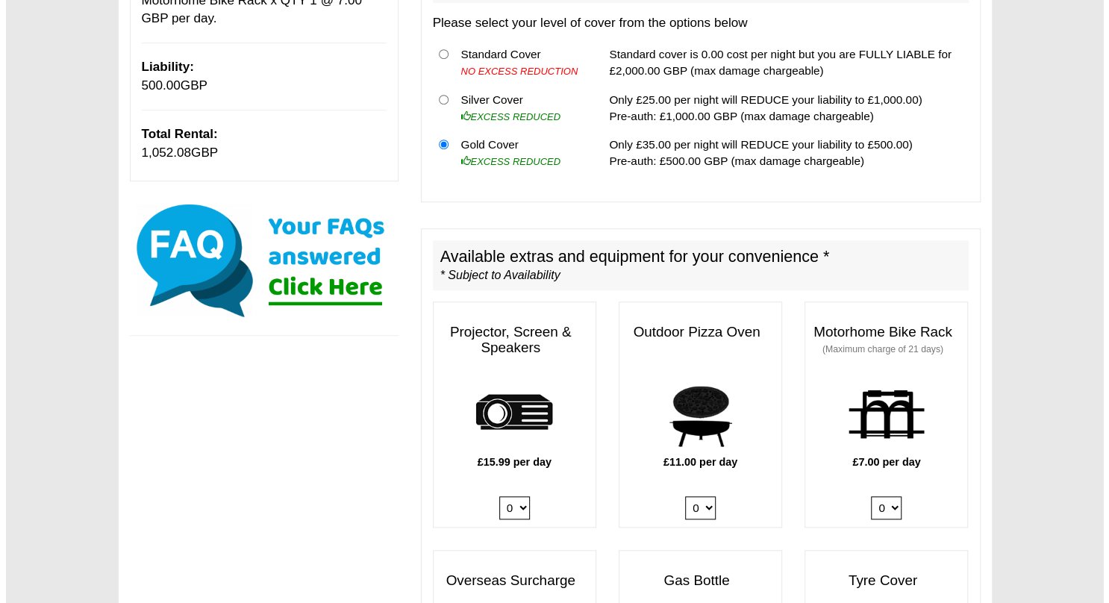
scroll to position [561, 0]
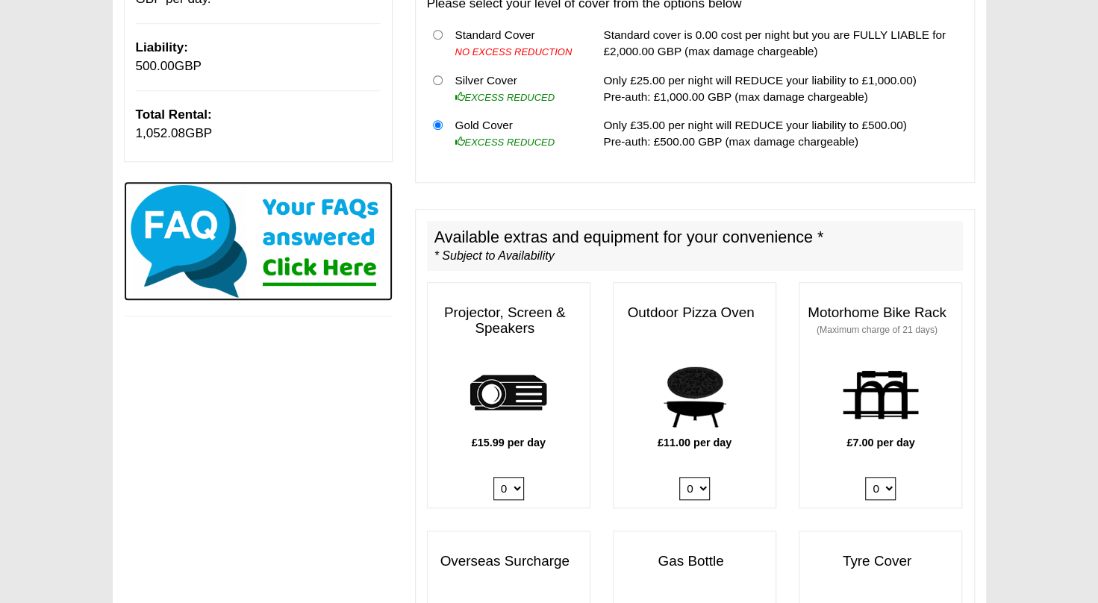
click at [312, 248] on img at bounding box center [258, 240] width 269 height 119
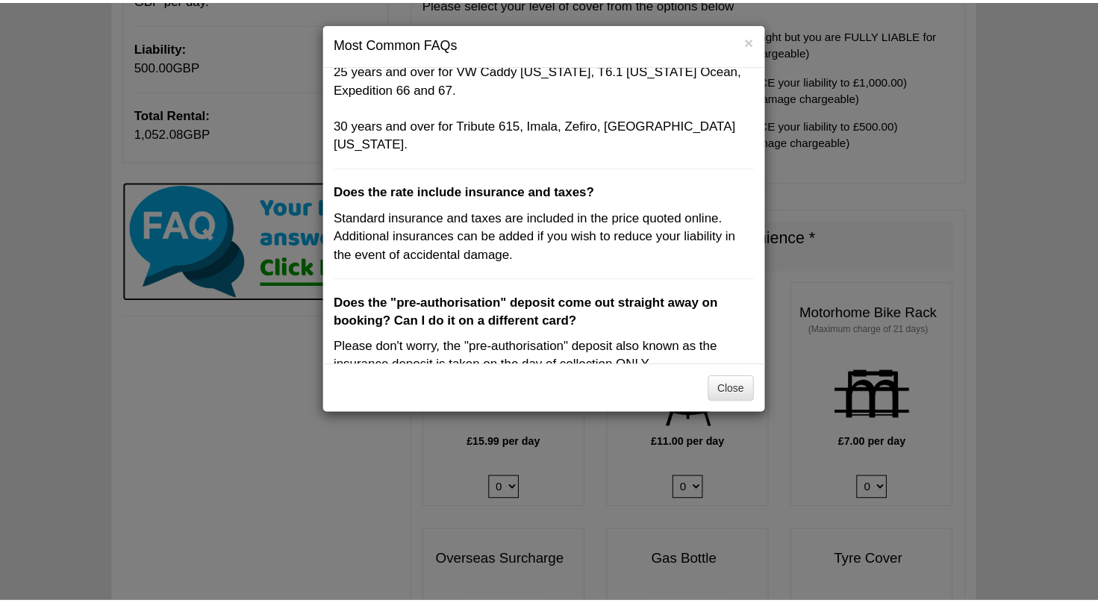
scroll to position [0, 0]
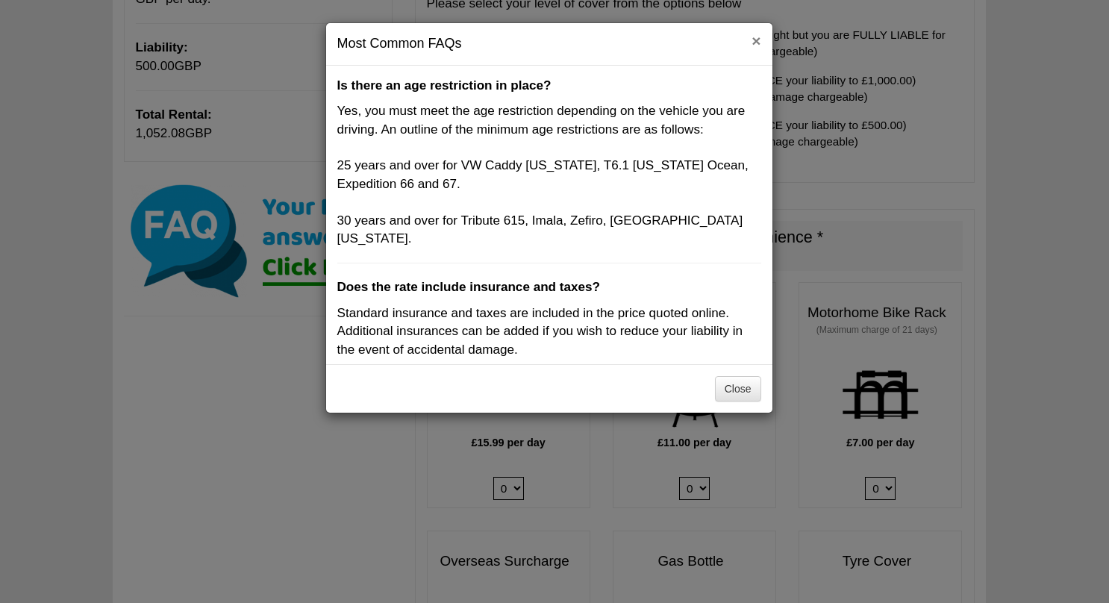
click at [757, 40] on button "×" at bounding box center [755, 41] width 9 height 16
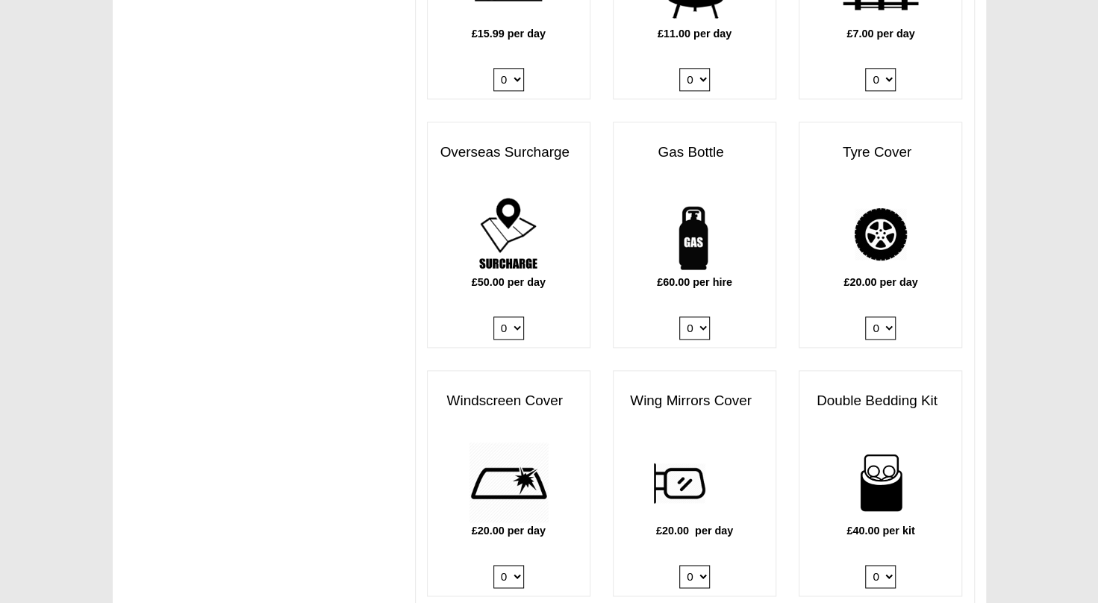
scroll to position [998, 0]
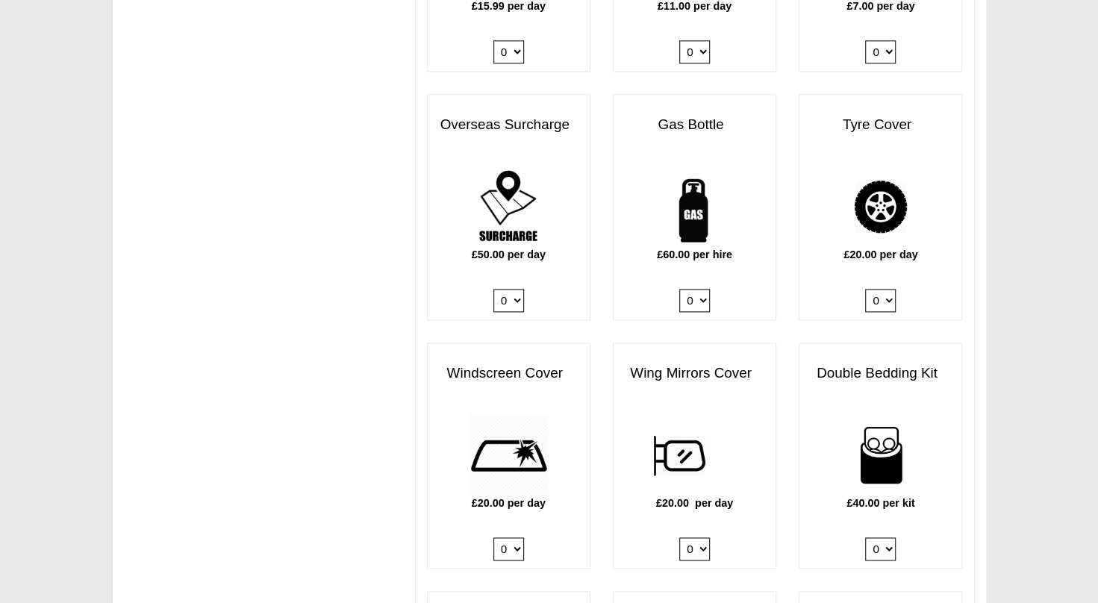
click at [703, 289] on select "0 1" at bounding box center [694, 300] width 31 height 23
select select "Gas Bottle x QTY 1 @ 60.00 GBP per hire."
click at [679, 289] on select "0 1" at bounding box center [694, 300] width 31 height 23
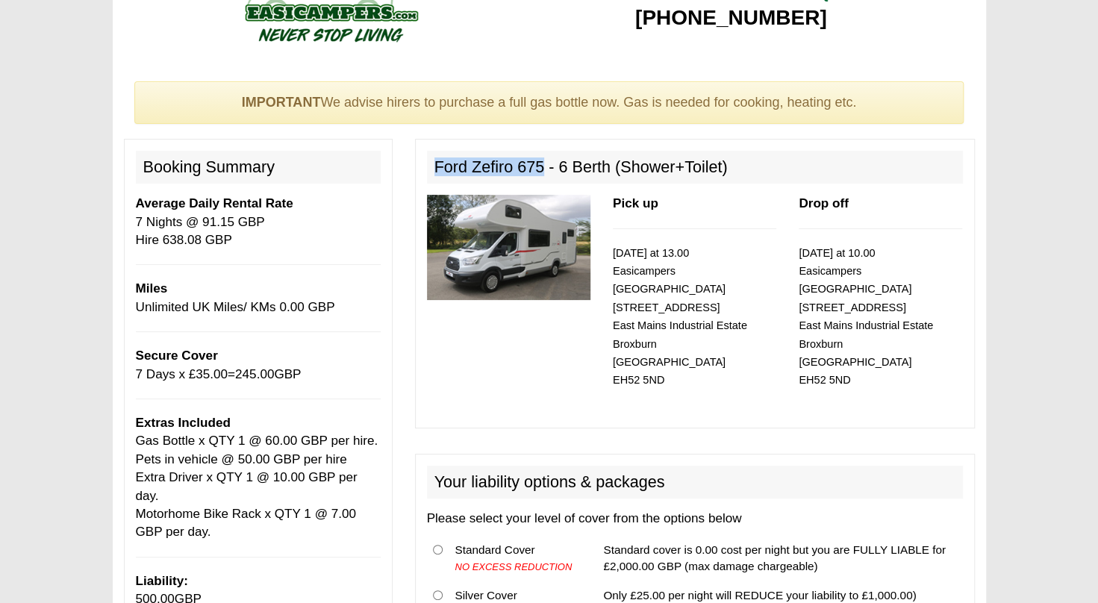
scroll to position [46, 0]
